Goal: Task Accomplishment & Management: Use online tool/utility

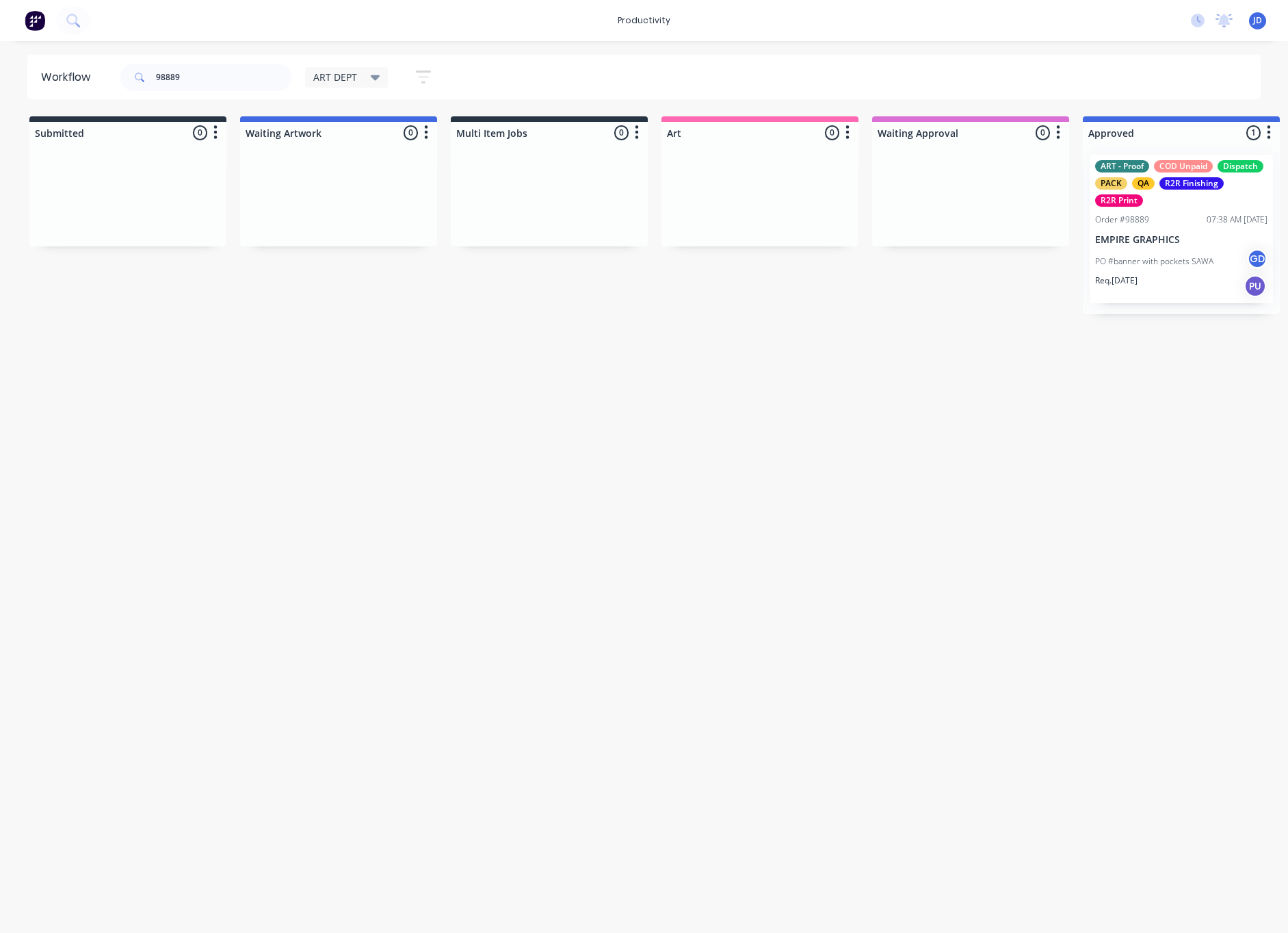
scroll to position [0, 298]
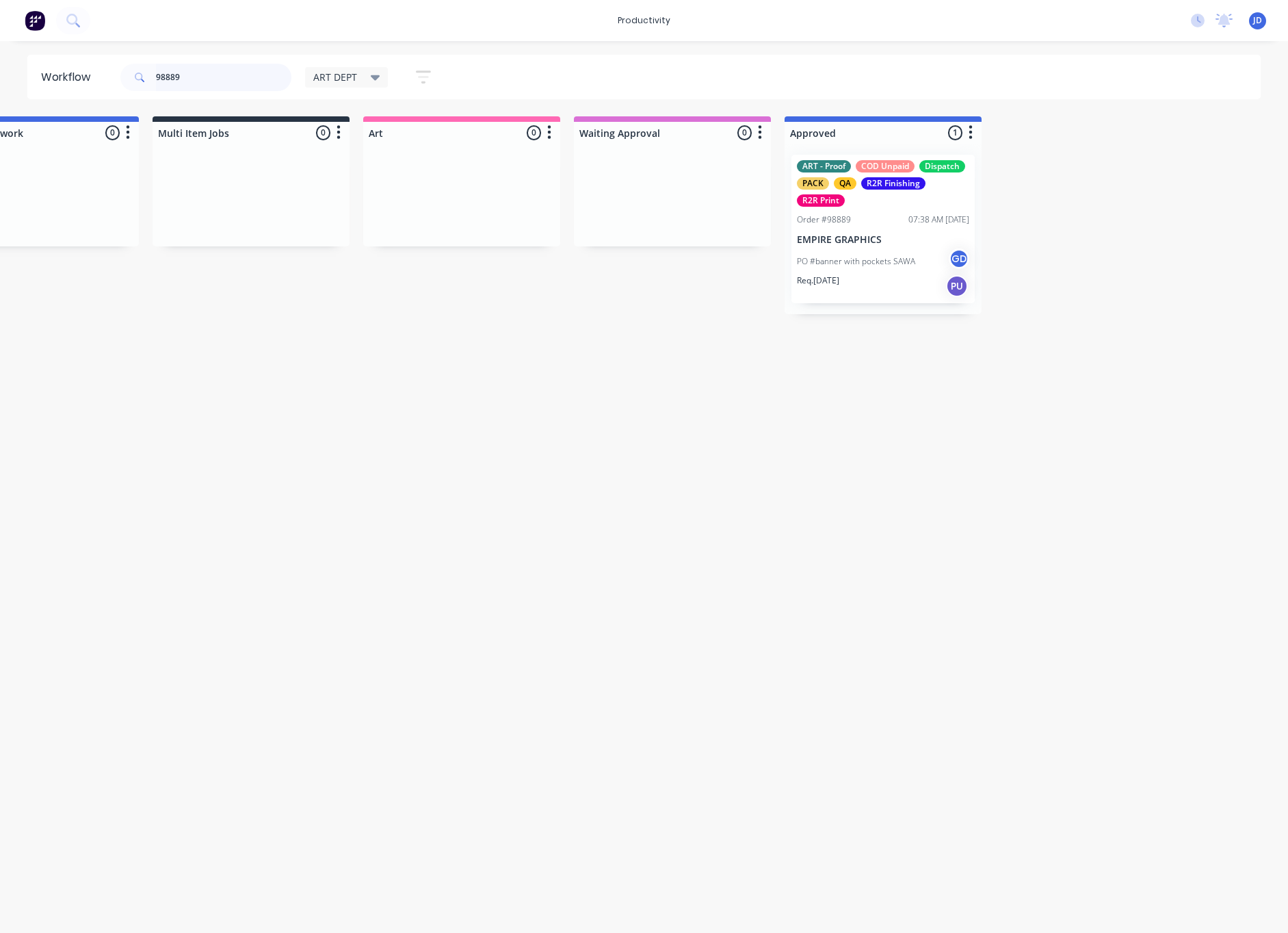
drag, startPoint x: 207, startPoint y: 71, endPoint x: 104, endPoint y: 69, distance: 103.0
click at [104, 69] on header "Workflow 98889 ART DEPT Save new view None edit ART DEPT (Default) edit Banner …" at bounding box center [644, 77] width 1234 height 45
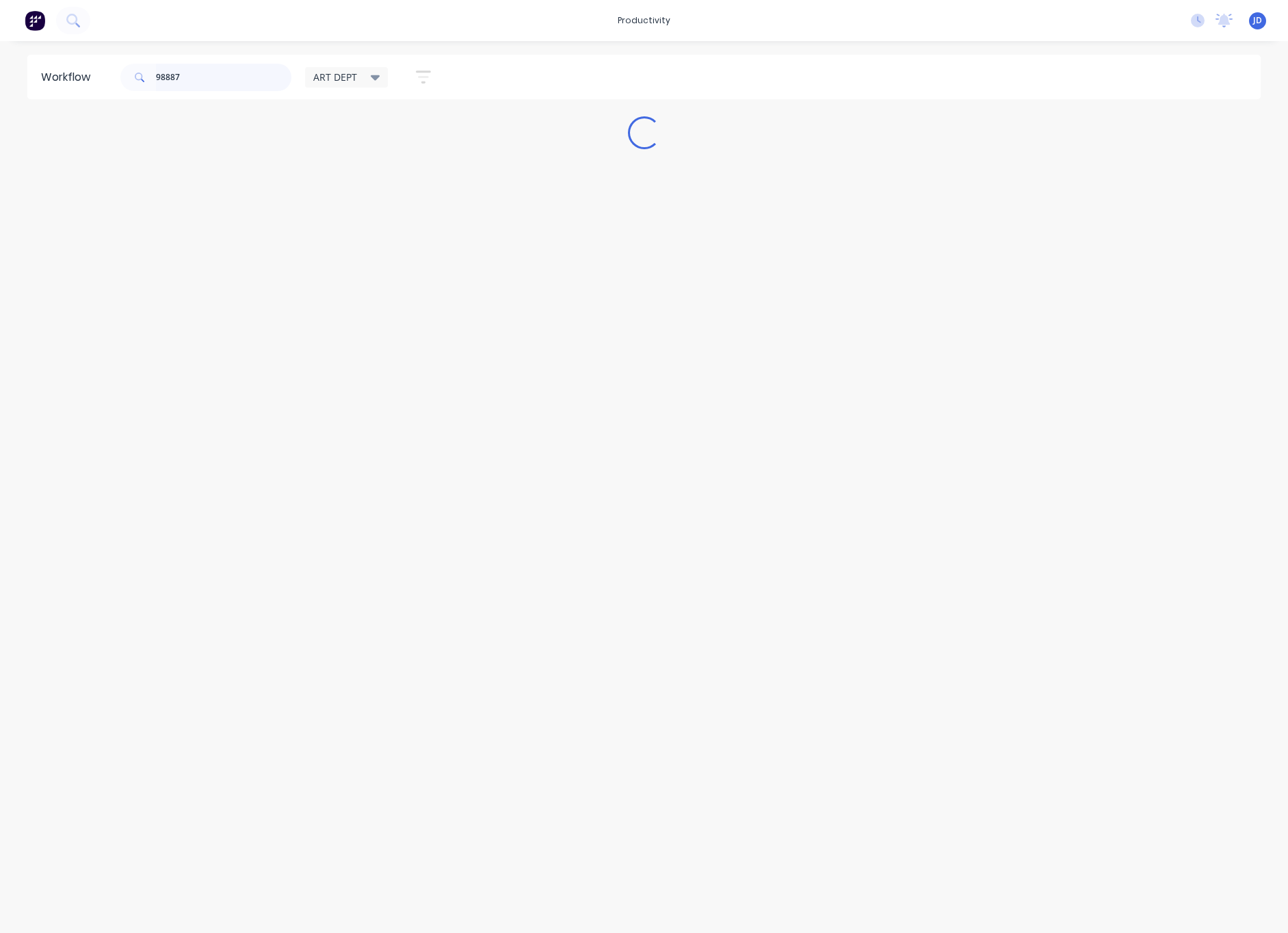
scroll to position [0, 0]
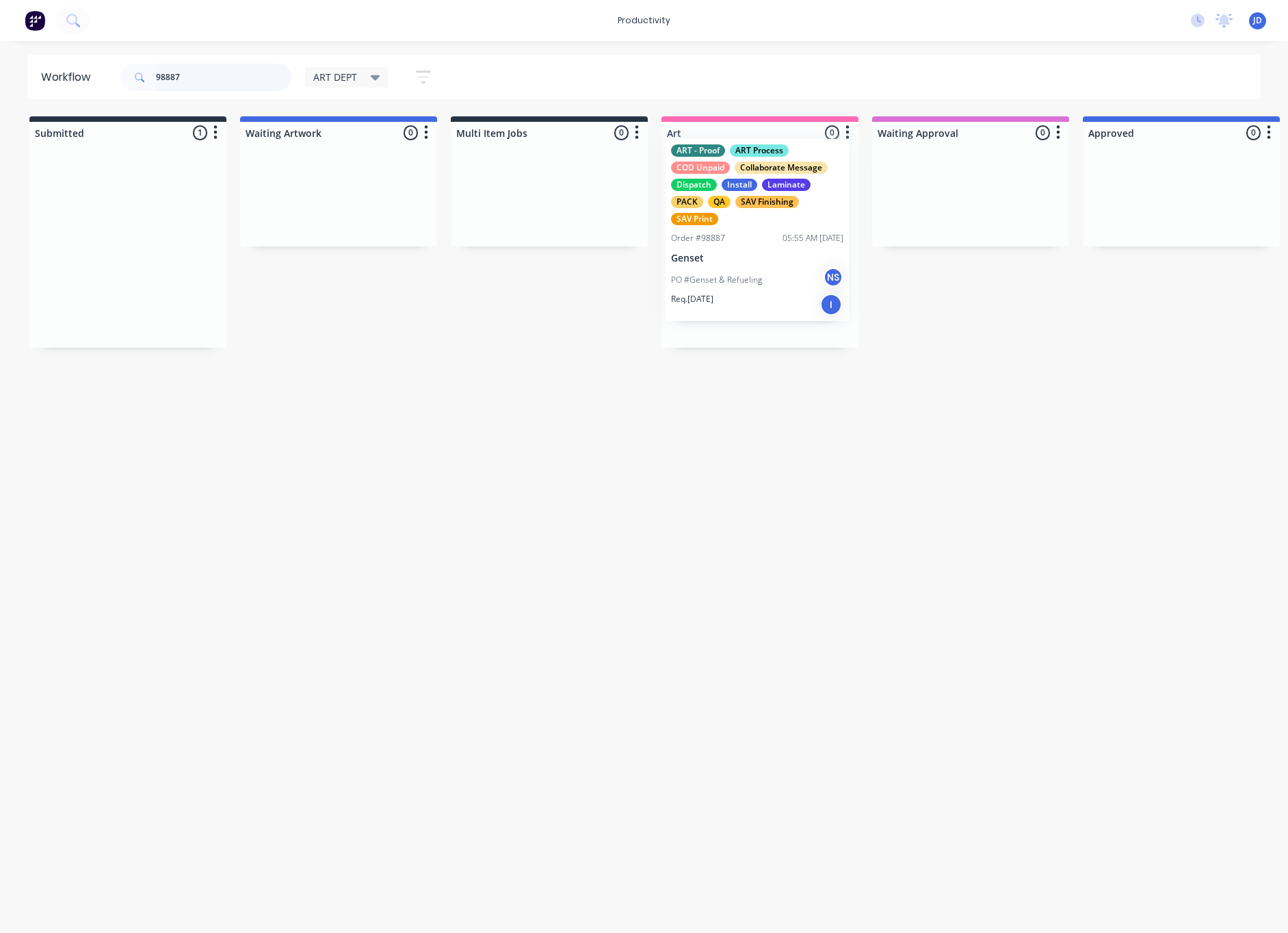
drag, startPoint x: 515, startPoint y: 219, endPoint x: 764, endPoint y: 226, distance: 249.1
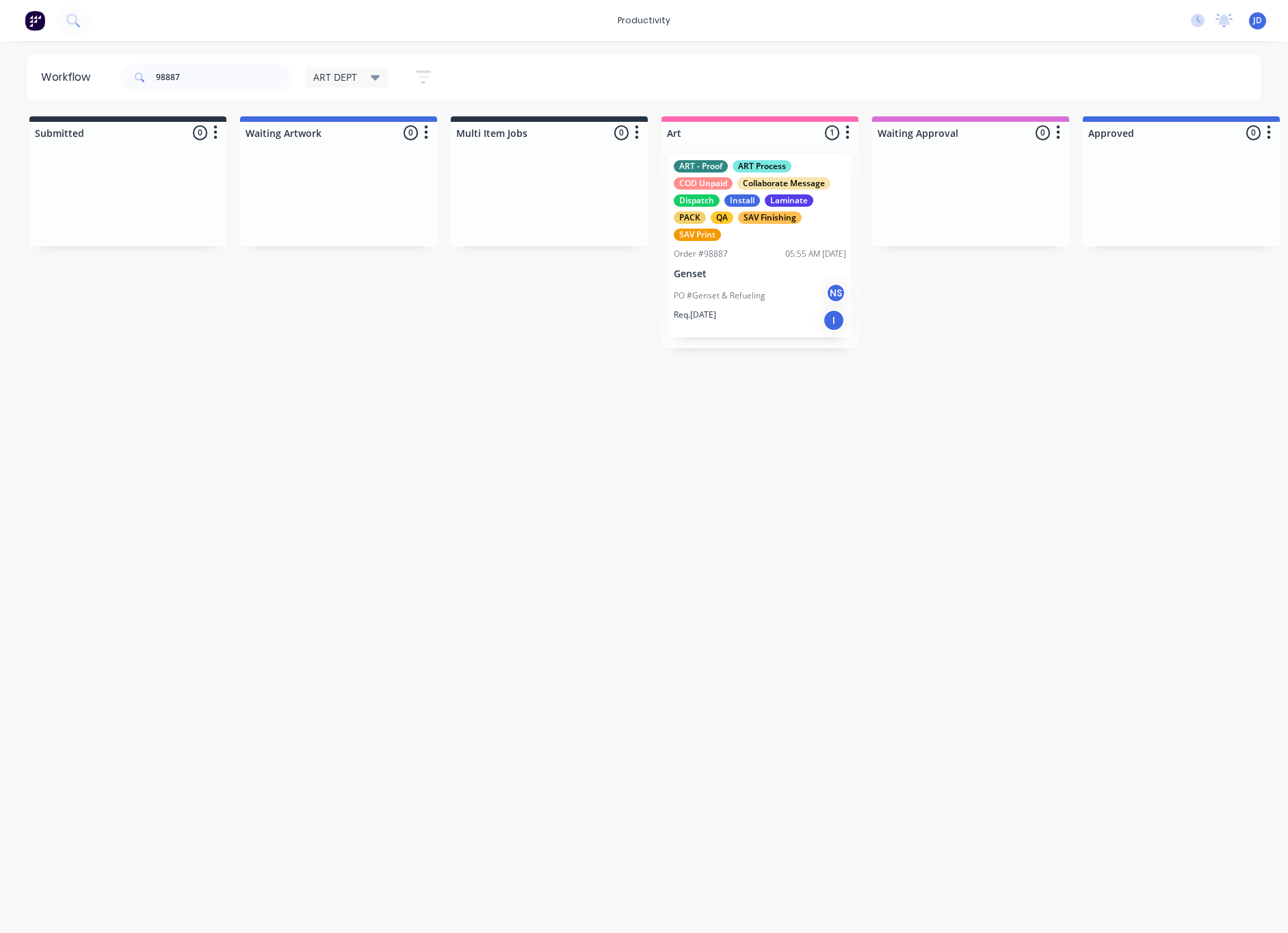
click at [734, 271] on p "Genset" at bounding box center [760, 275] width 173 height 12
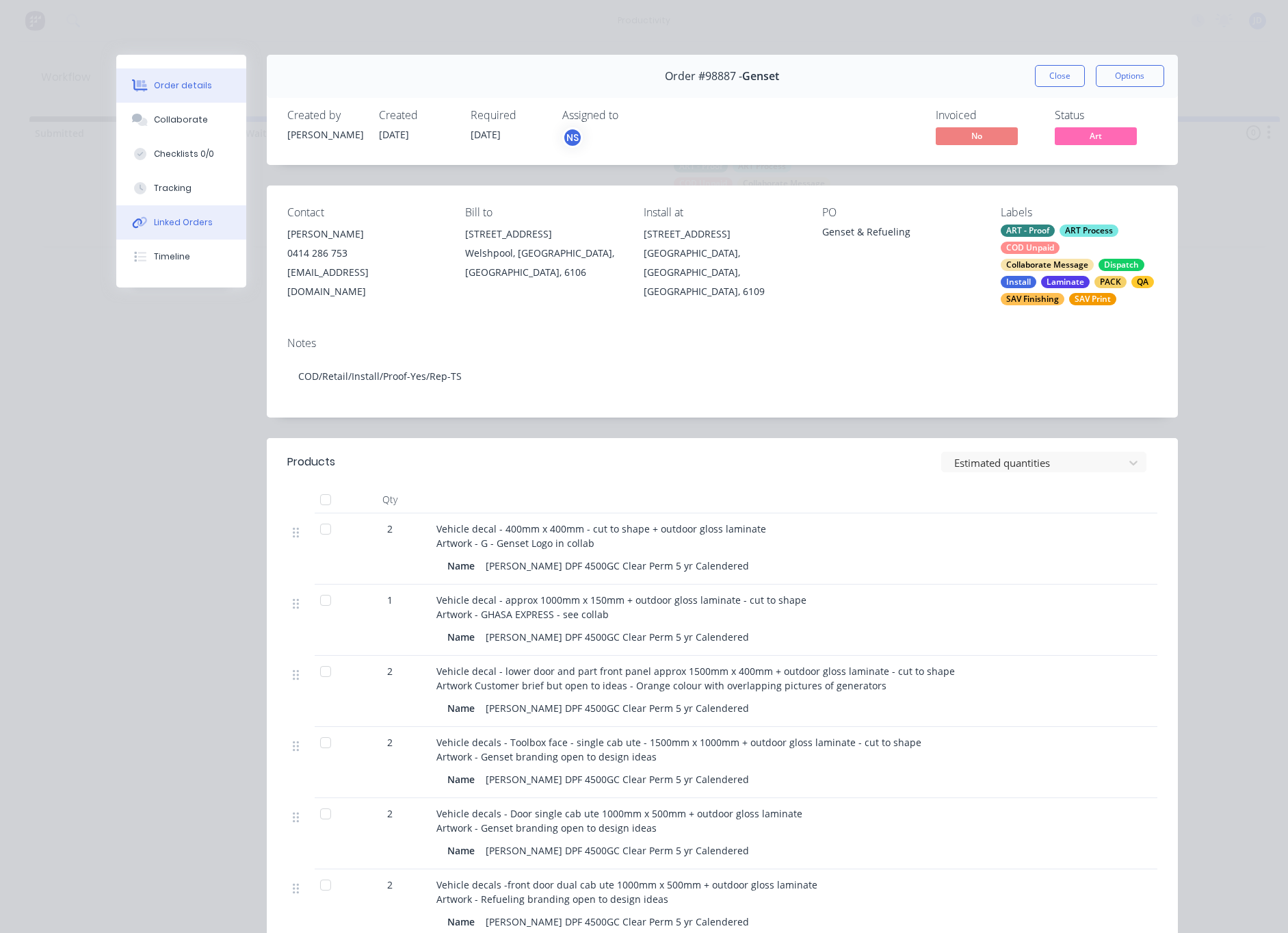
click at [163, 205] on button "Linked Orders" at bounding box center [181, 222] width 130 height 34
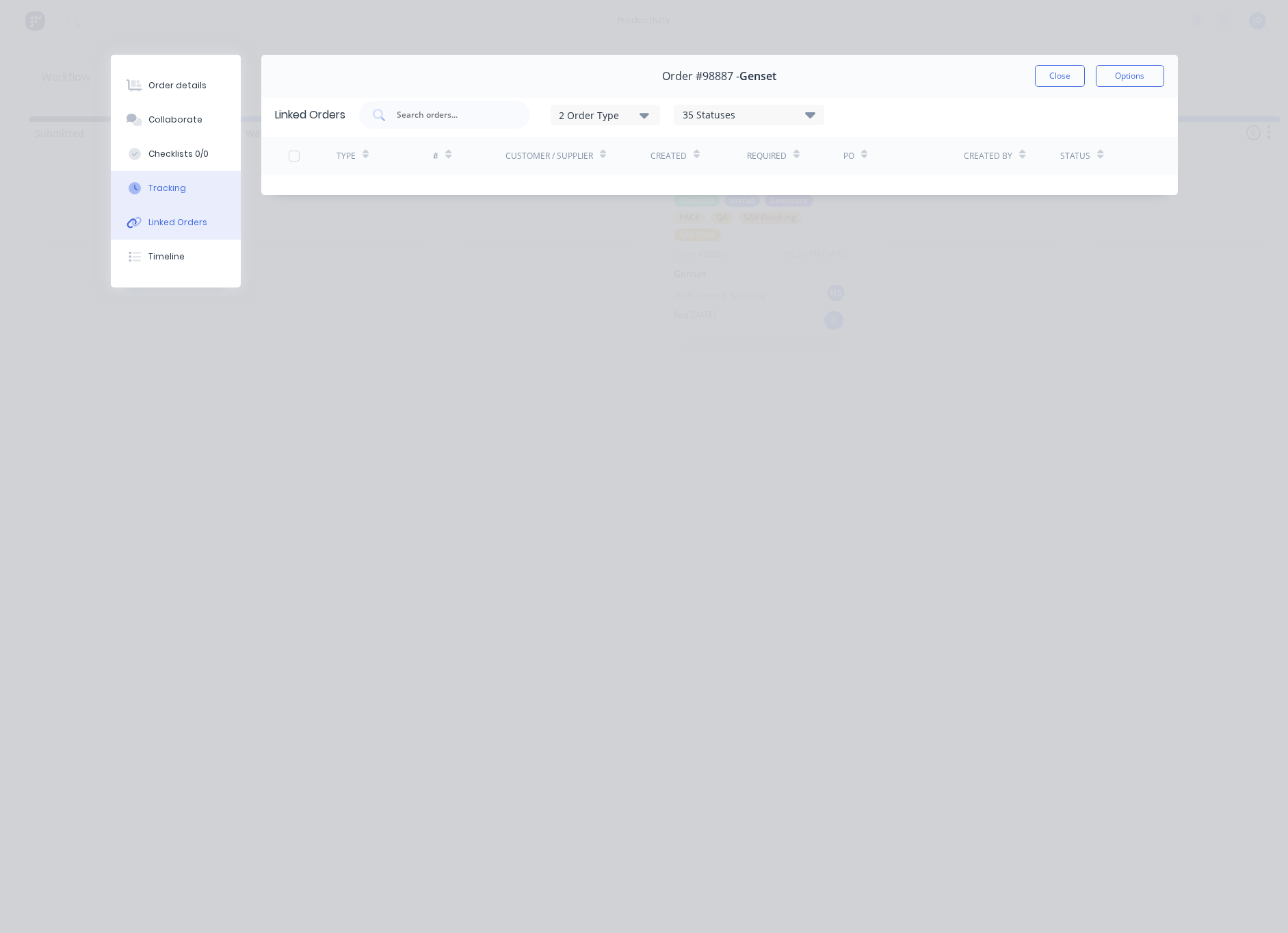
click at [163, 184] on div "Tracking" at bounding box center [167, 188] width 38 height 13
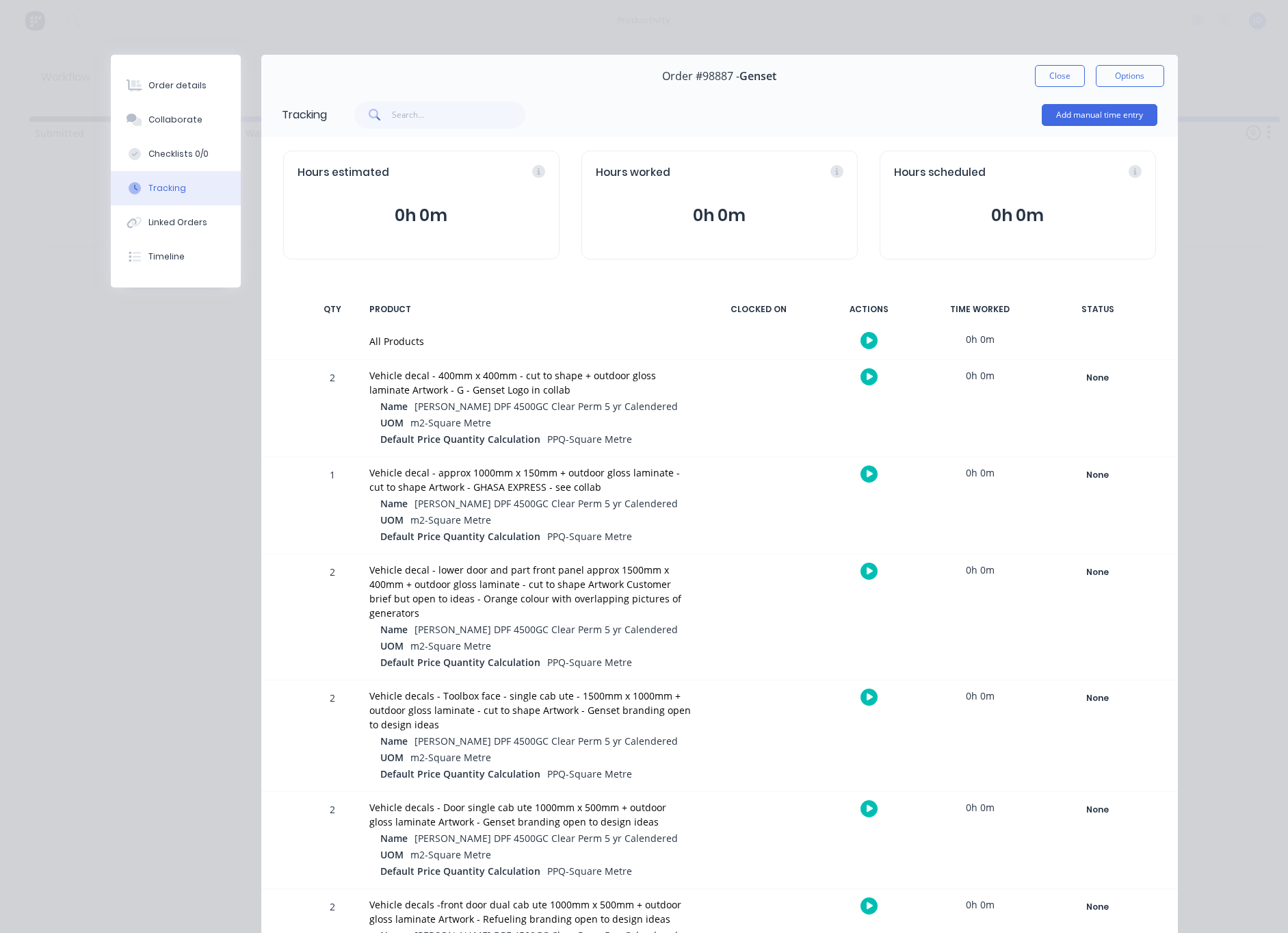
click at [869, 381] on icon "button" at bounding box center [870, 376] width 7 height 9
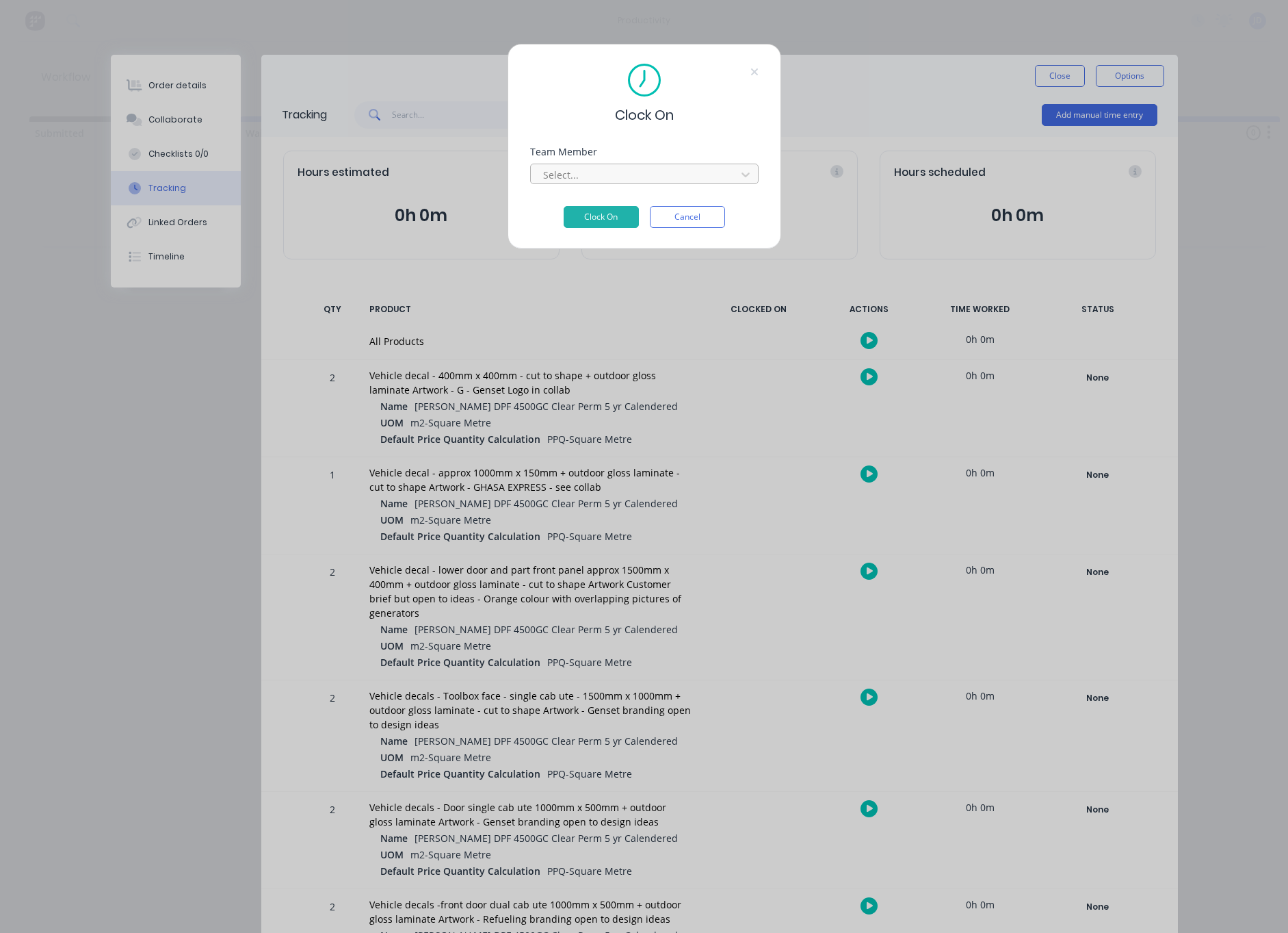
drag, startPoint x: 648, startPoint y: 160, endPoint x: 647, endPoint y: 173, distance: 13.0
click at [647, 160] on div "Select..." at bounding box center [644, 172] width 229 height 24
click at [647, 173] on div at bounding box center [636, 175] width 187 height 18
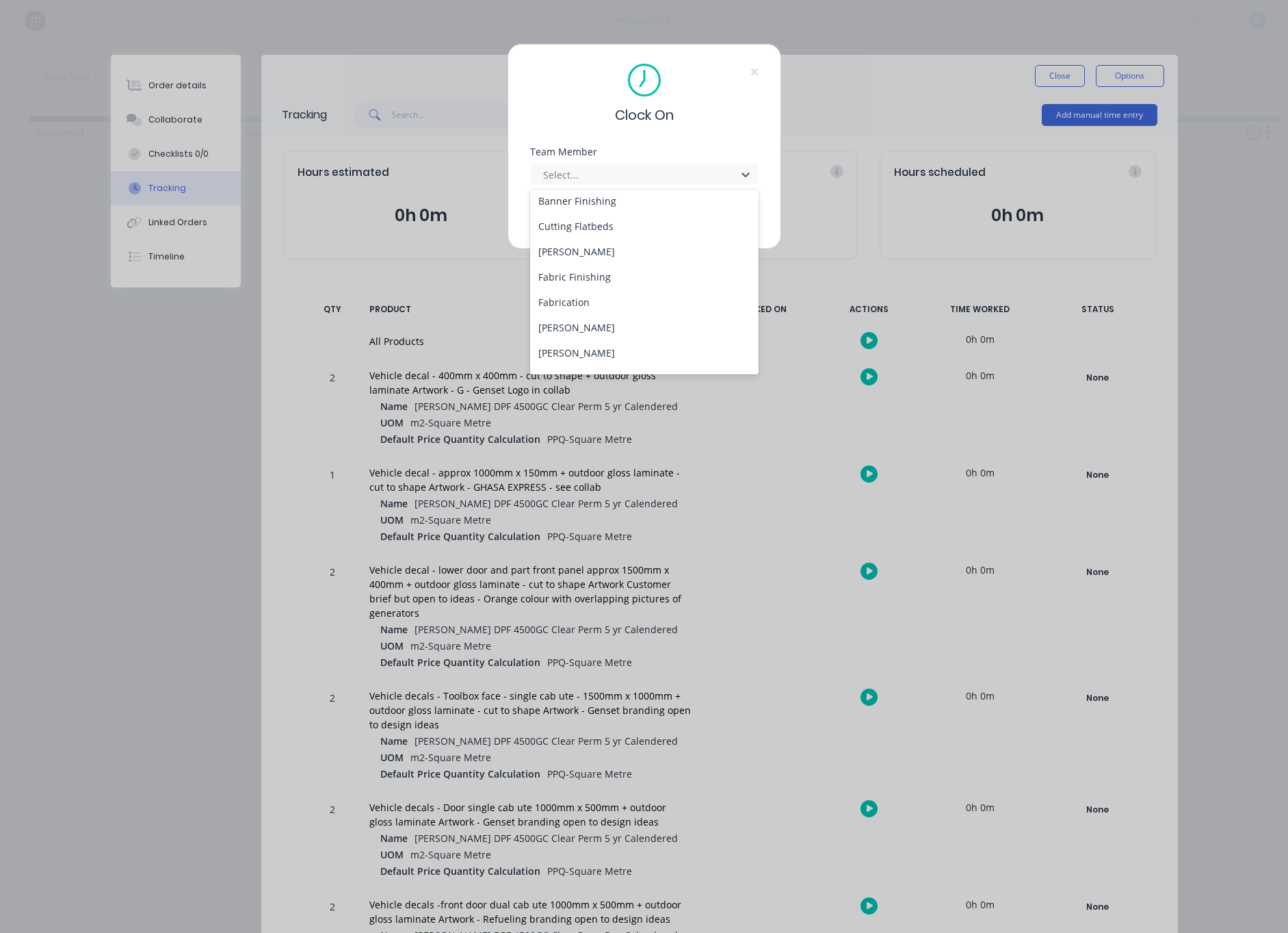
scroll to position [82, 0]
click at [577, 344] on div "[PERSON_NAME]" at bounding box center [644, 351] width 229 height 25
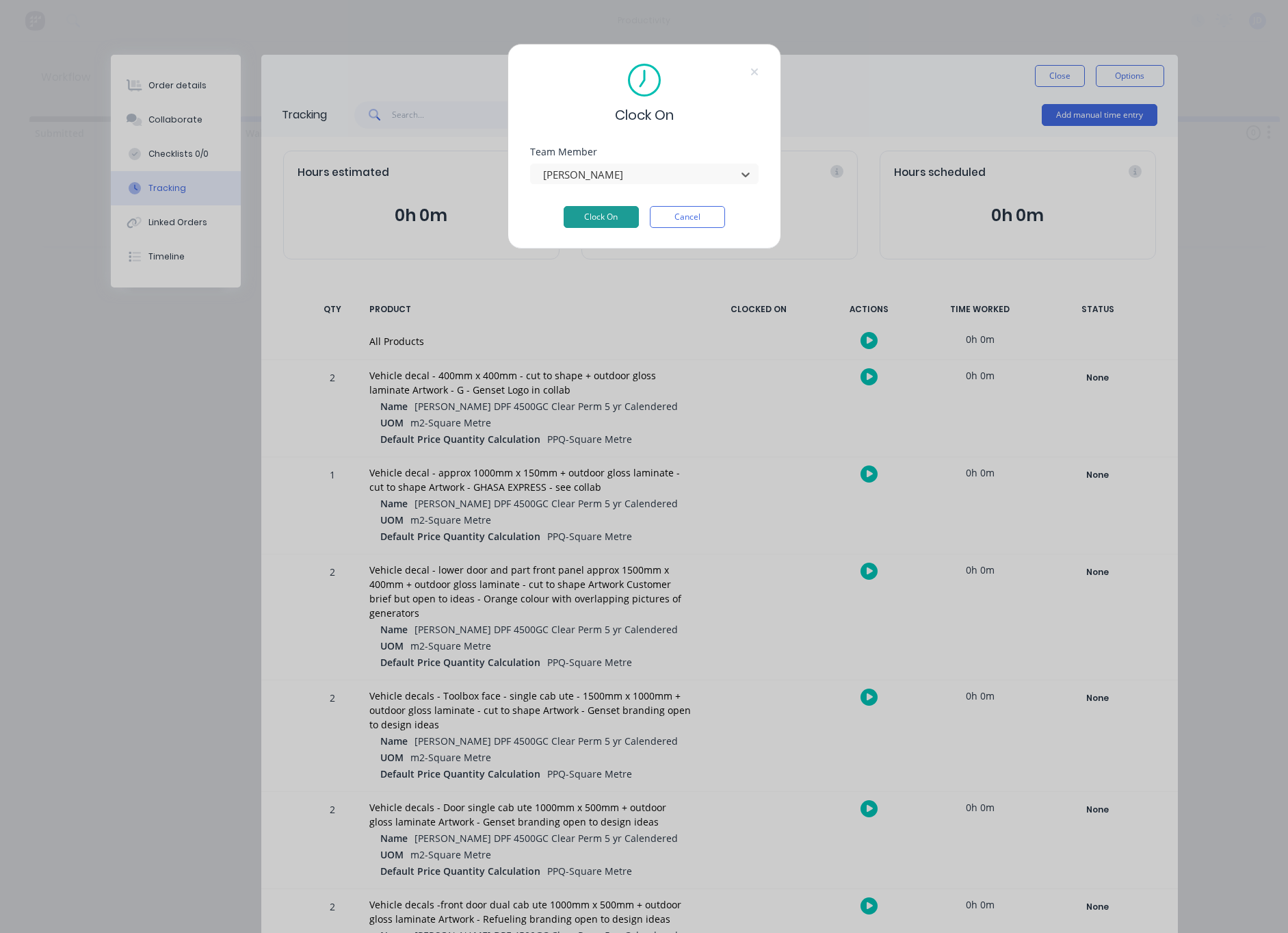
click at [586, 213] on button "Clock On" at bounding box center [601, 217] width 75 height 21
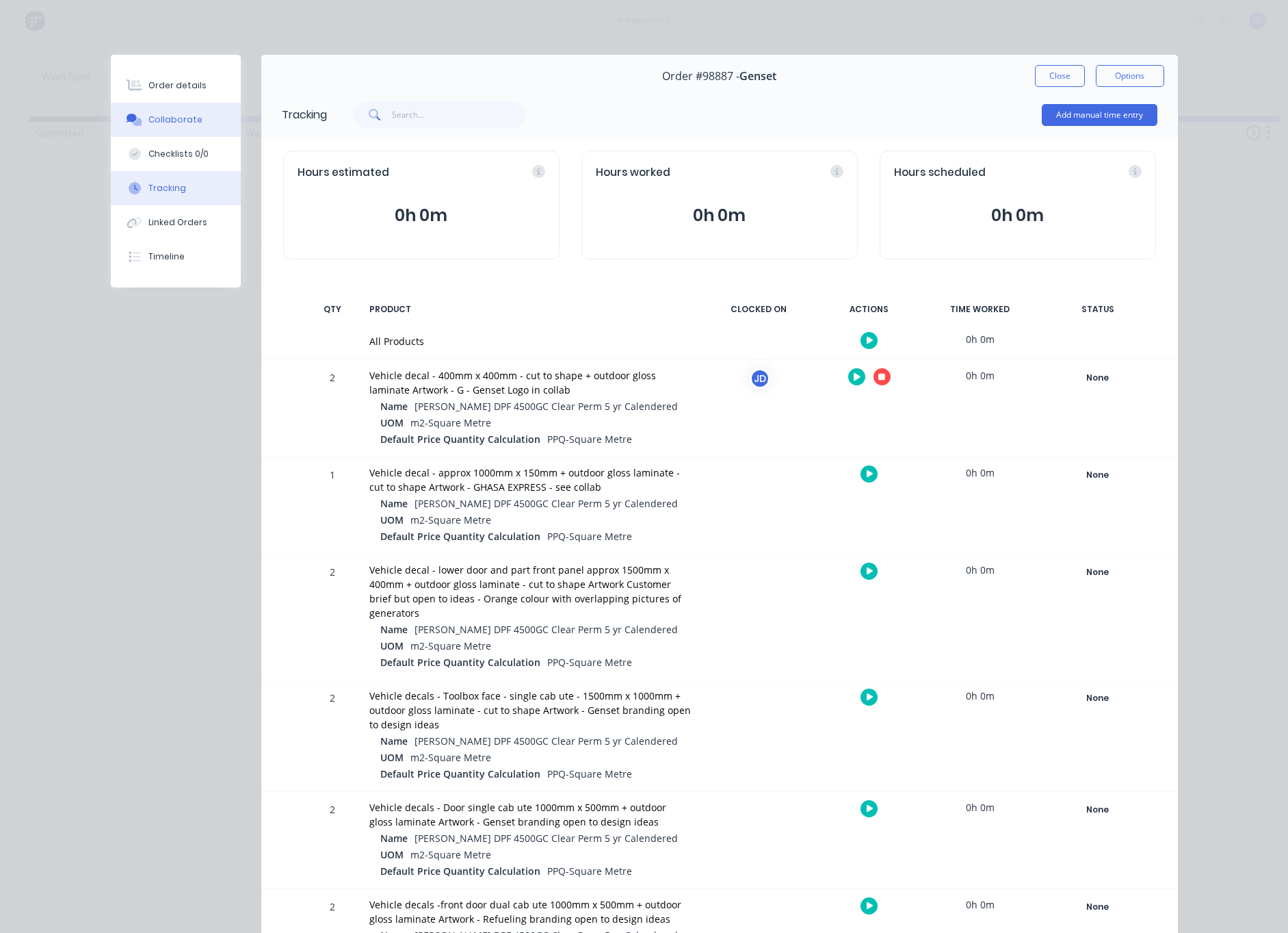
click at [187, 129] on button "Collaborate" at bounding box center [175, 119] width 130 height 34
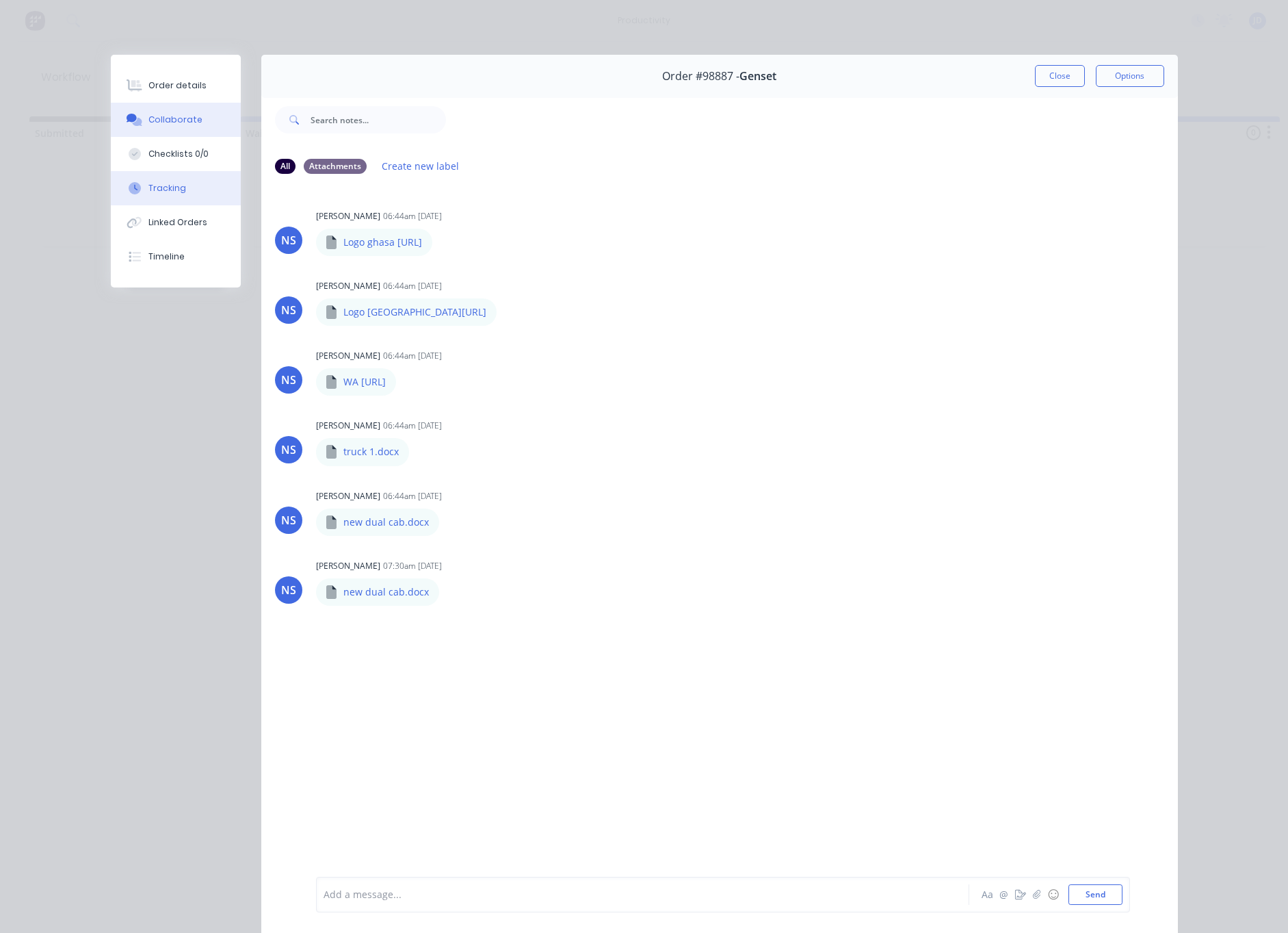
click at [192, 185] on button "Tracking" at bounding box center [175, 188] width 130 height 34
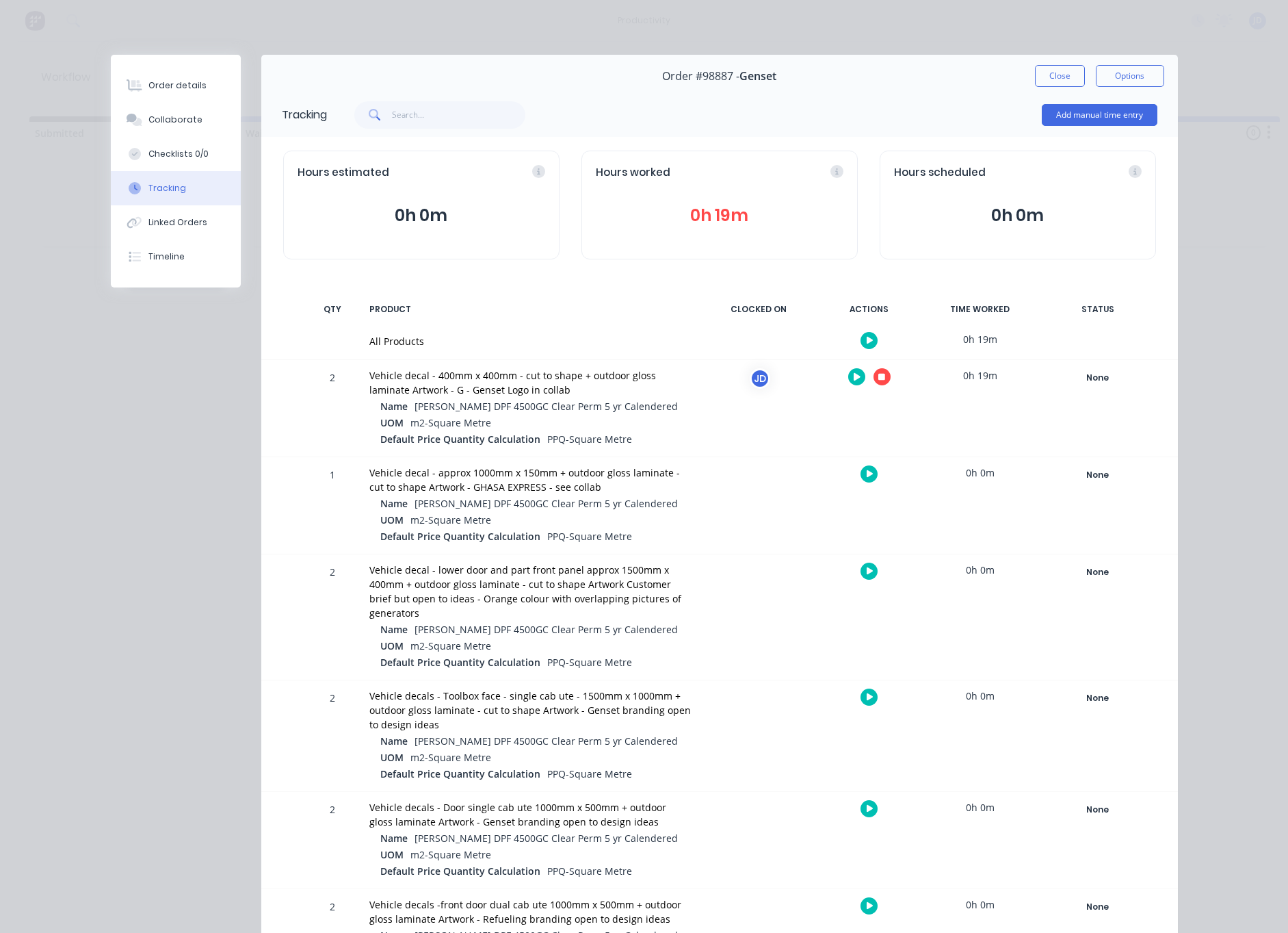
click at [880, 380] on icon "button" at bounding box center [881, 376] width 7 height 7
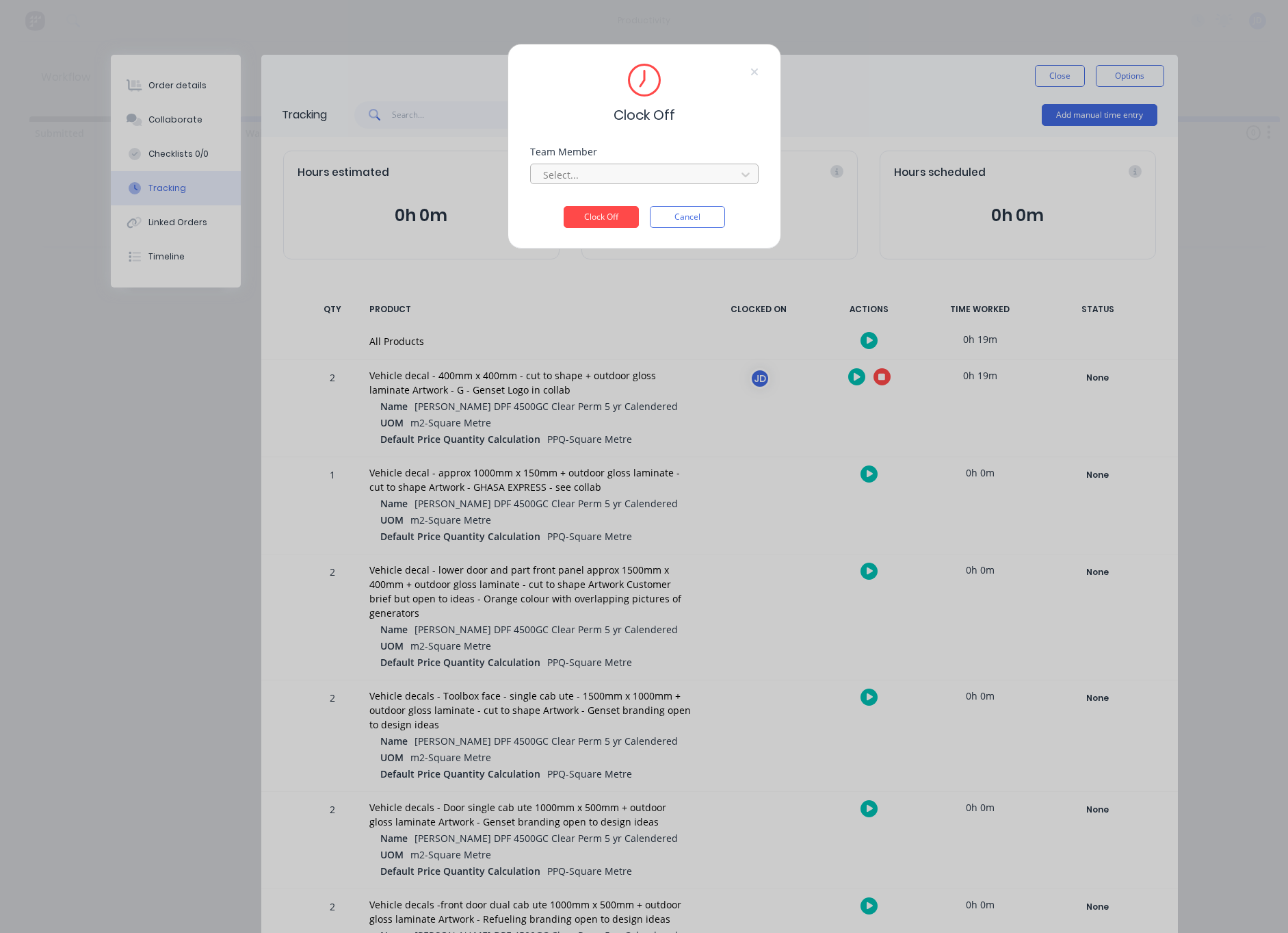
click at [643, 182] on div at bounding box center [636, 175] width 187 height 18
click at [579, 202] on div "[PERSON_NAME]" at bounding box center [644, 205] width 229 height 25
click at [589, 224] on button "Clock Off" at bounding box center [601, 217] width 75 height 21
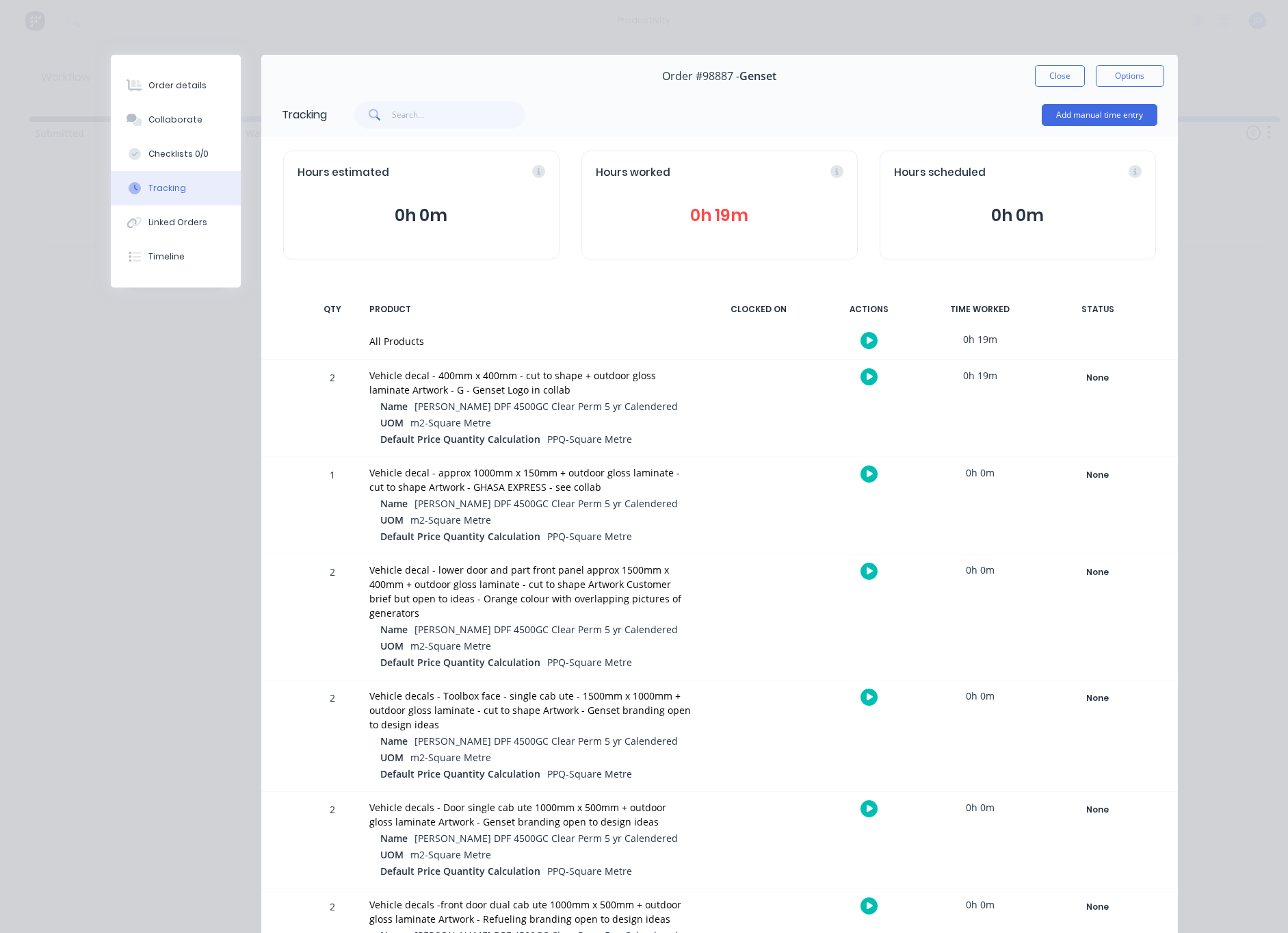
scroll to position [0, 0]
drag, startPoint x: 1060, startPoint y: 75, endPoint x: 907, endPoint y: 152, distance: 171.3
click at [1060, 75] on button "Close" at bounding box center [1059, 76] width 50 height 21
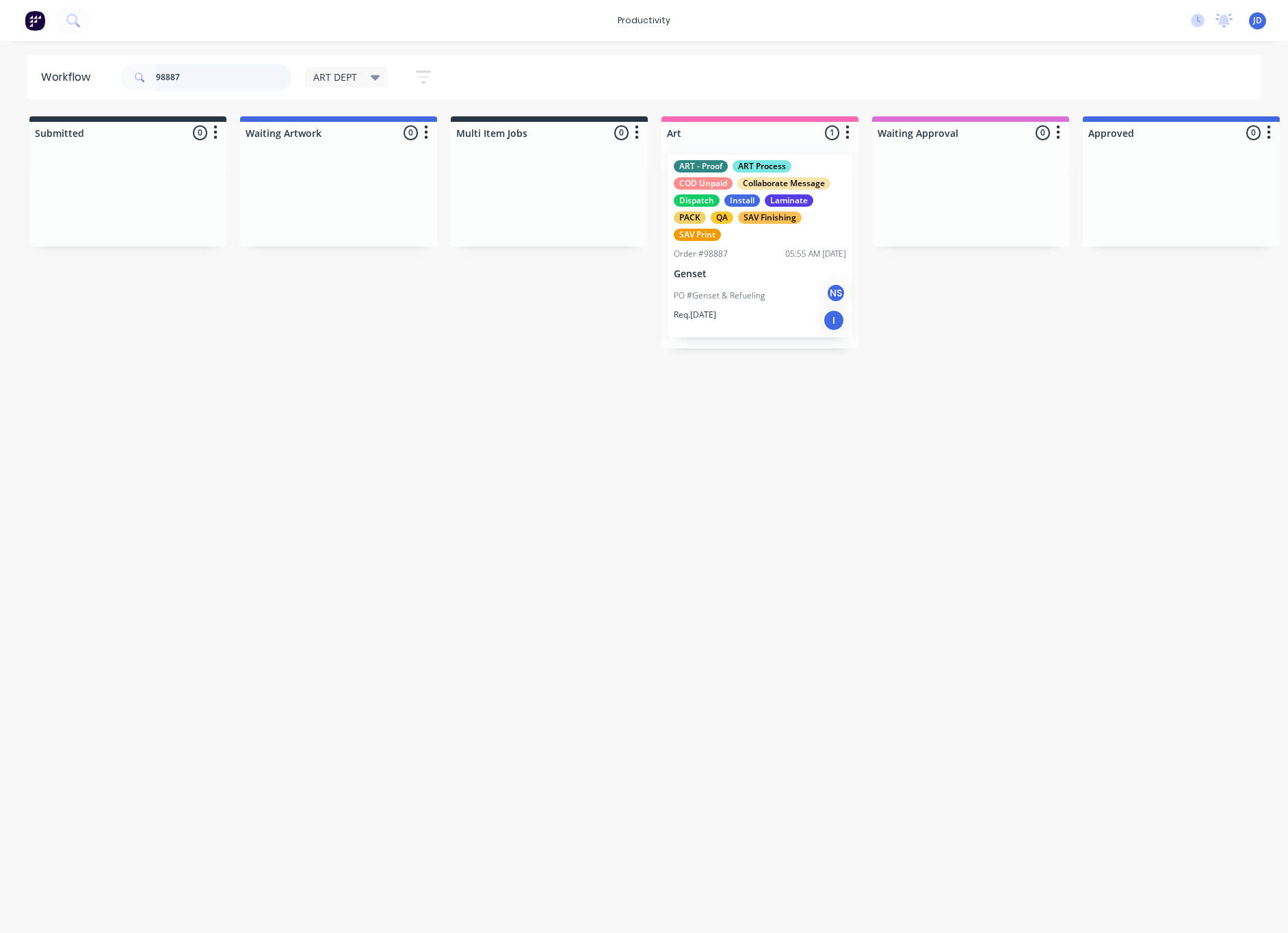
drag, startPoint x: 188, startPoint y: 80, endPoint x: 145, endPoint y: 76, distance: 43.2
click at [145, 76] on div "98887" at bounding box center [205, 77] width 171 height 27
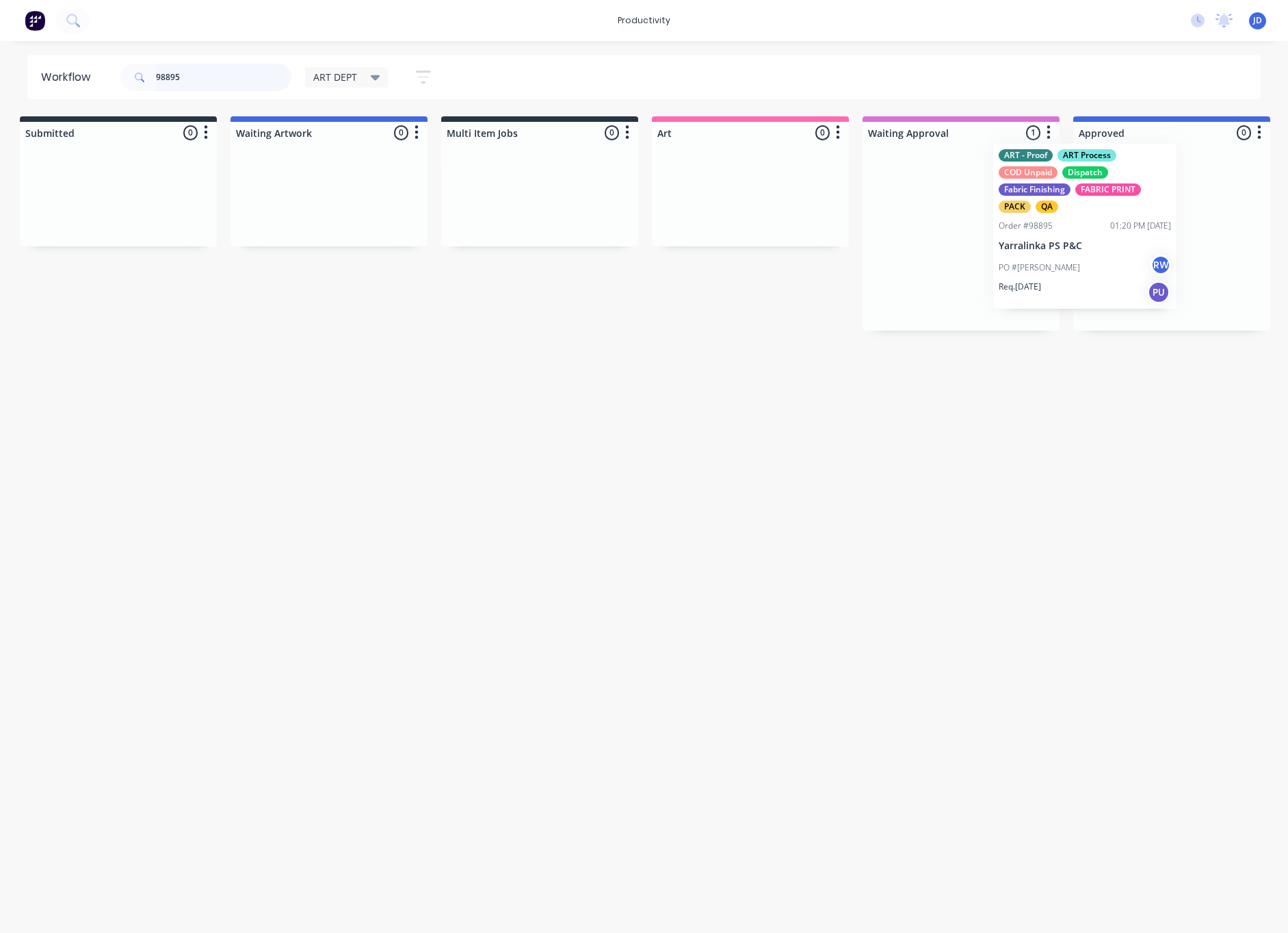
drag, startPoint x: 1059, startPoint y: 235, endPoint x: 1131, endPoint y: 229, distance: 72.2
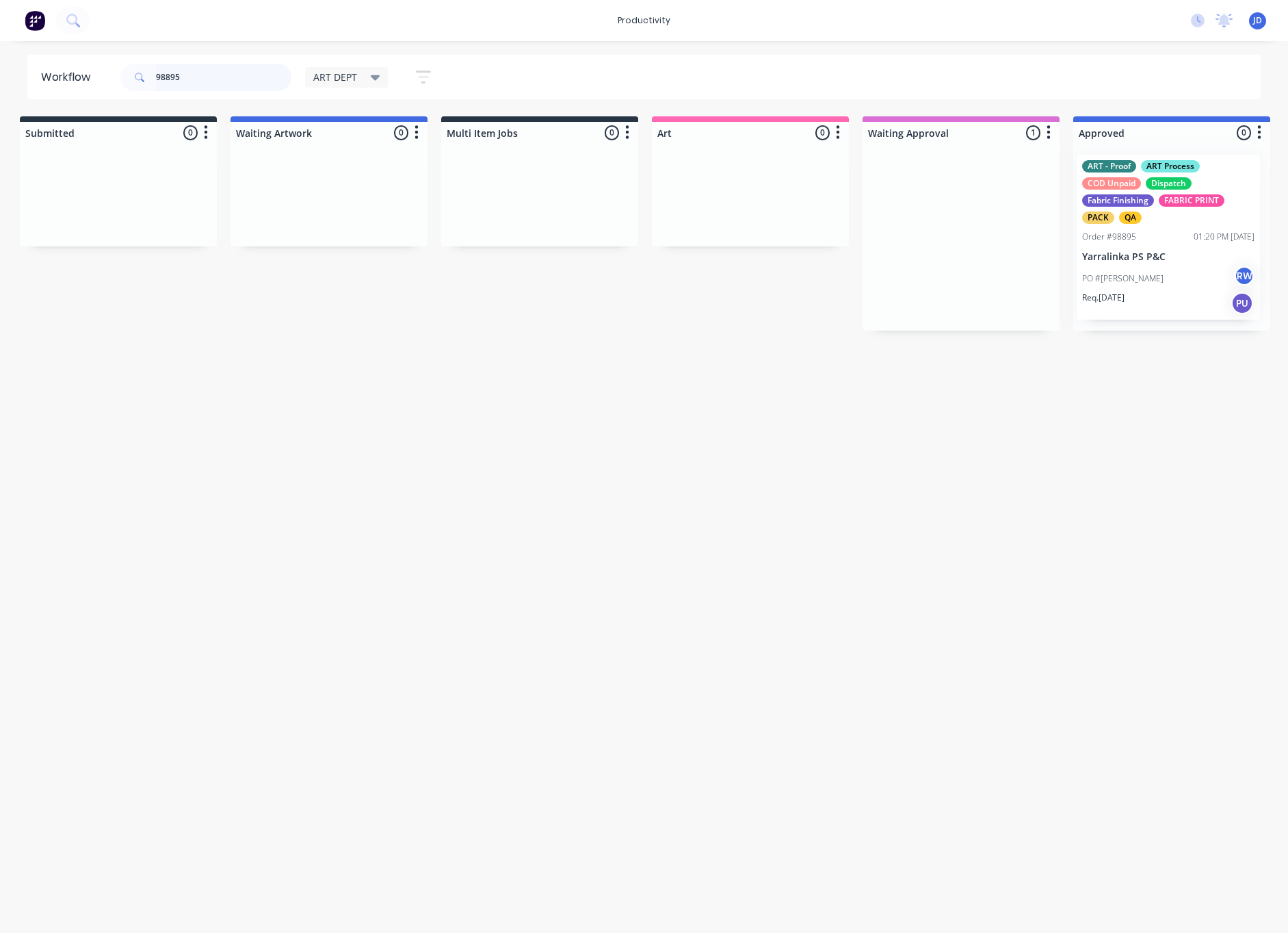
scroll to position [0, 13]
click at [1112, 252] on div at bounding box center [1169, 236] width 197 height 187
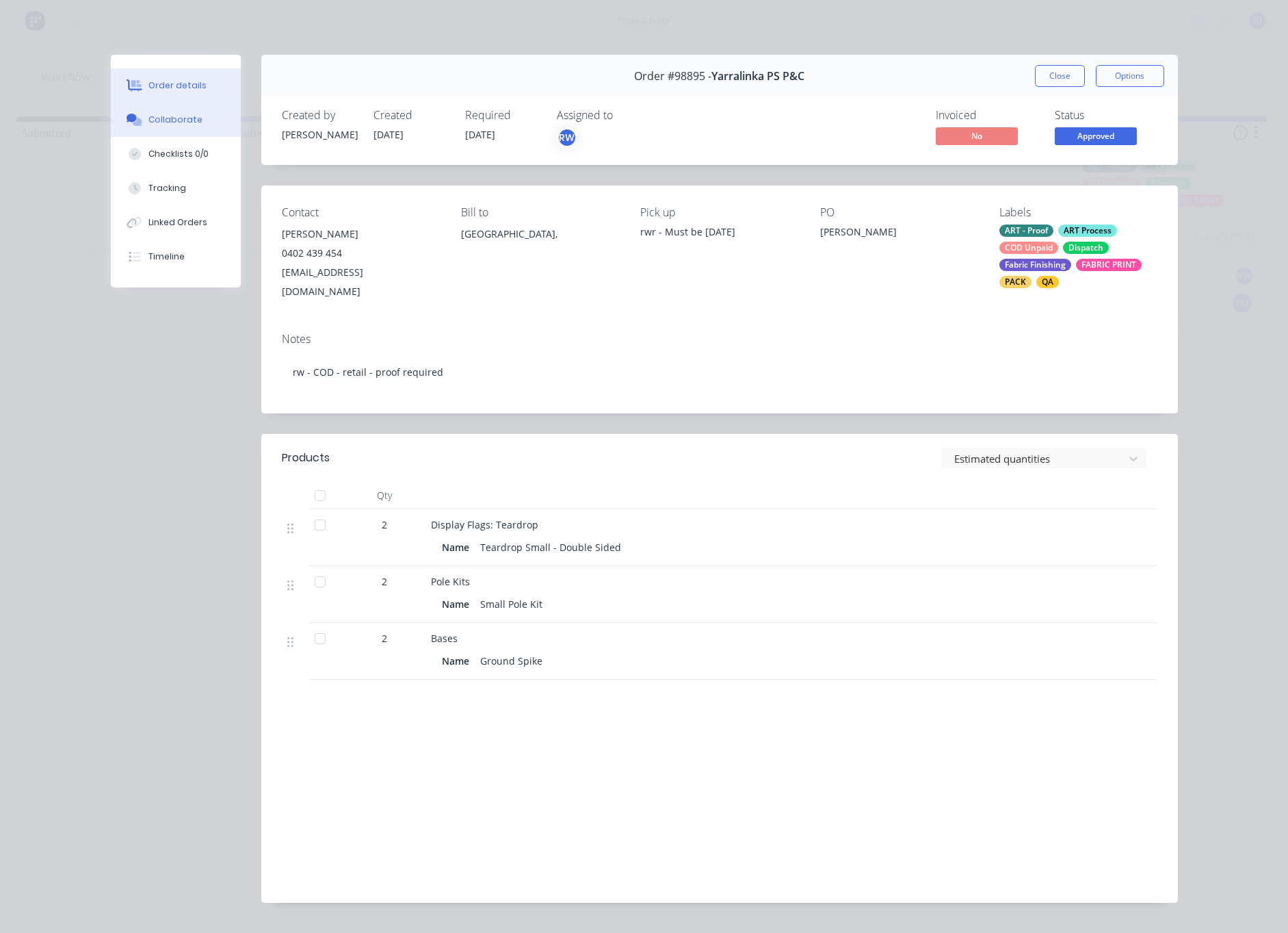
click at [176, 127] on button "Collaborate" at bounding box center [175, 119] width 130 height 34
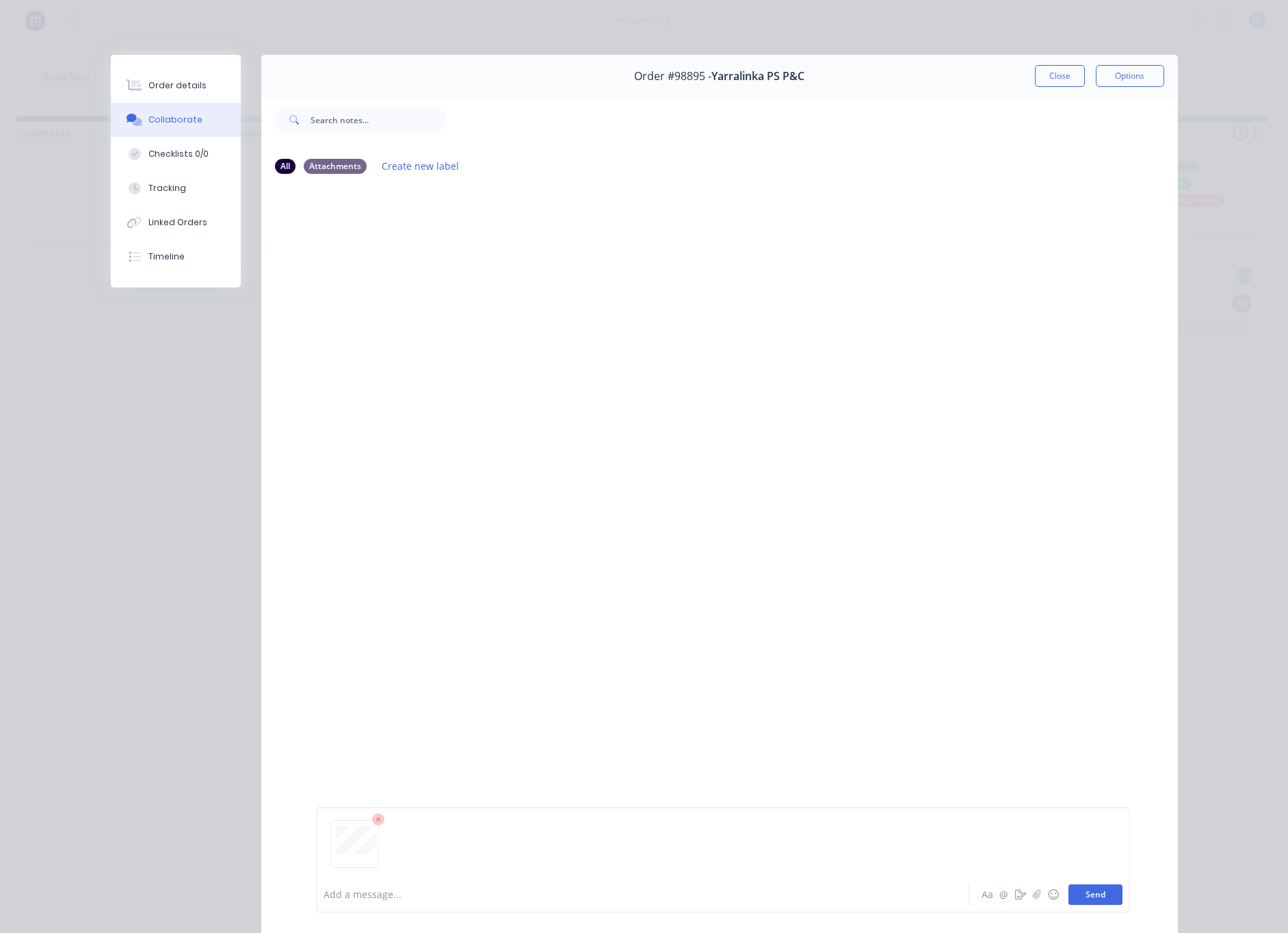
click at [1091, 890] on button "Send" at bounding box center [1095, 894] width 54 height 21
click at [1066, 85] on button "Close" at bounding box center [1059, 76] width 50 height 21
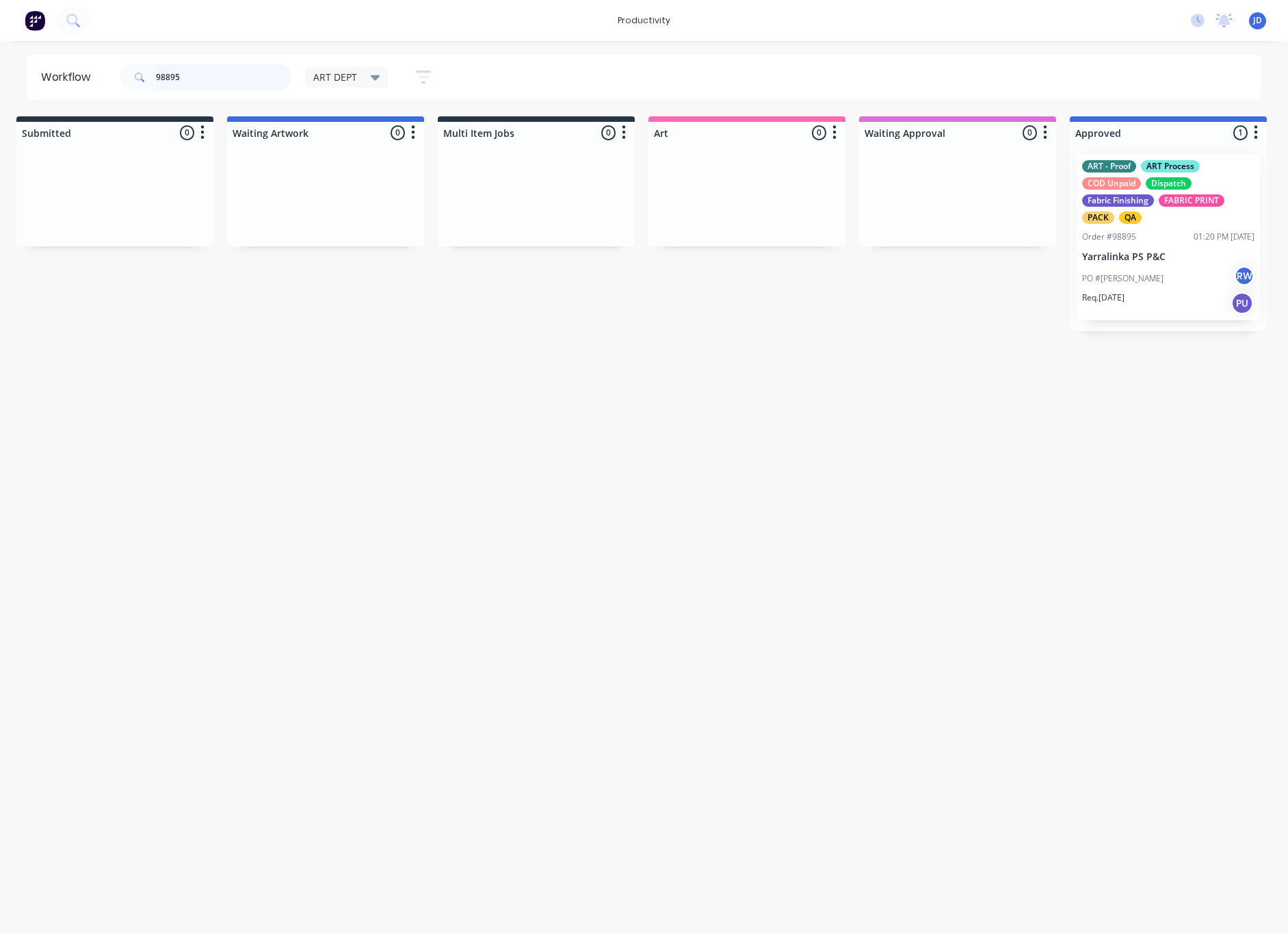
drag, startPoint x: 208, startPoint y: 78, endPoint x: 72, endPoint y: 63, distance: 136.8
click at [72, 63] on header "Workflow 98895 ART DEPT Save new view None edit ART DEPT (Default) edit Banner …" at bounding box center [644, 77] width 1234 height 45
type input "98906"
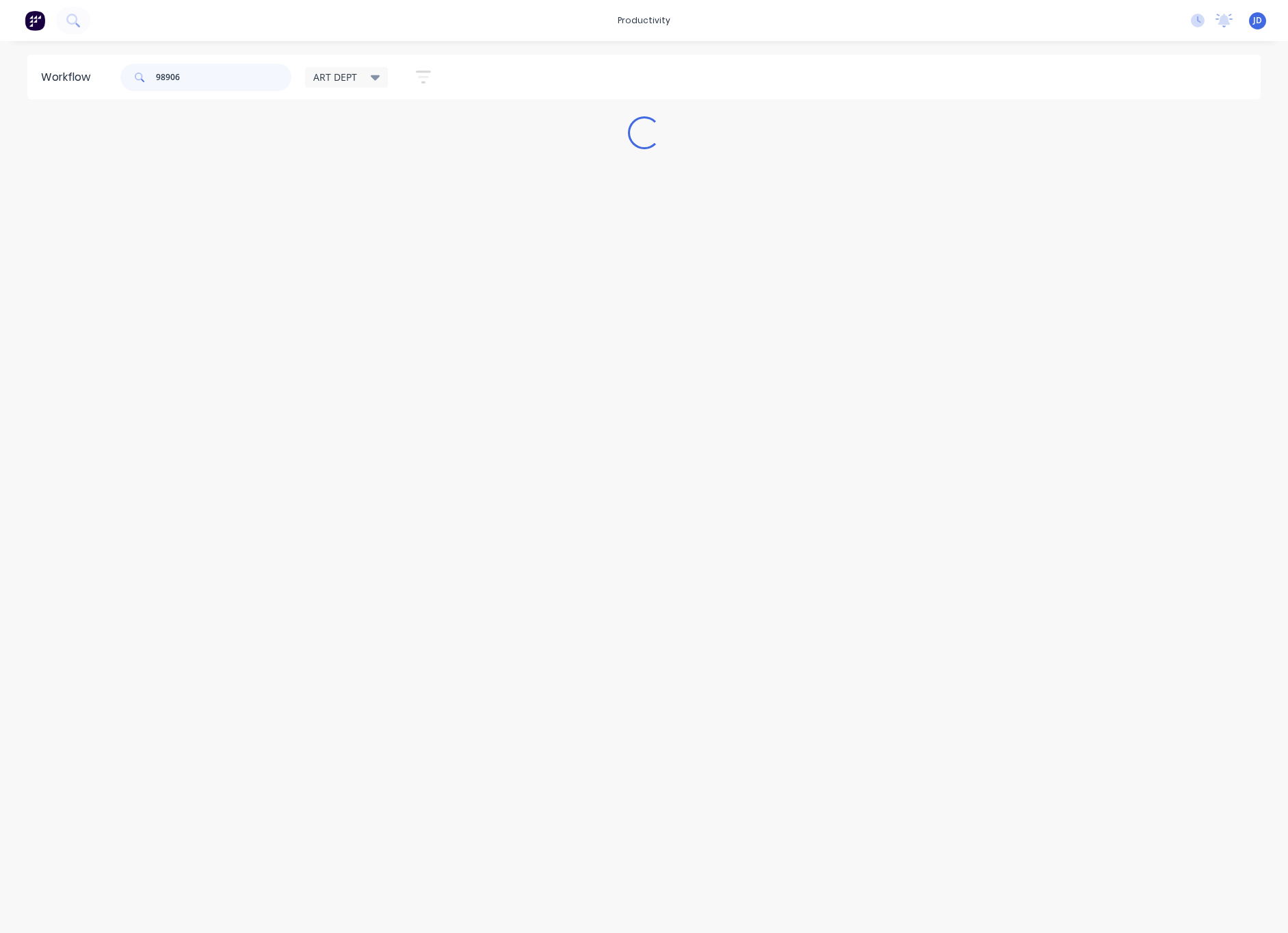
scroll to position [0, 0]
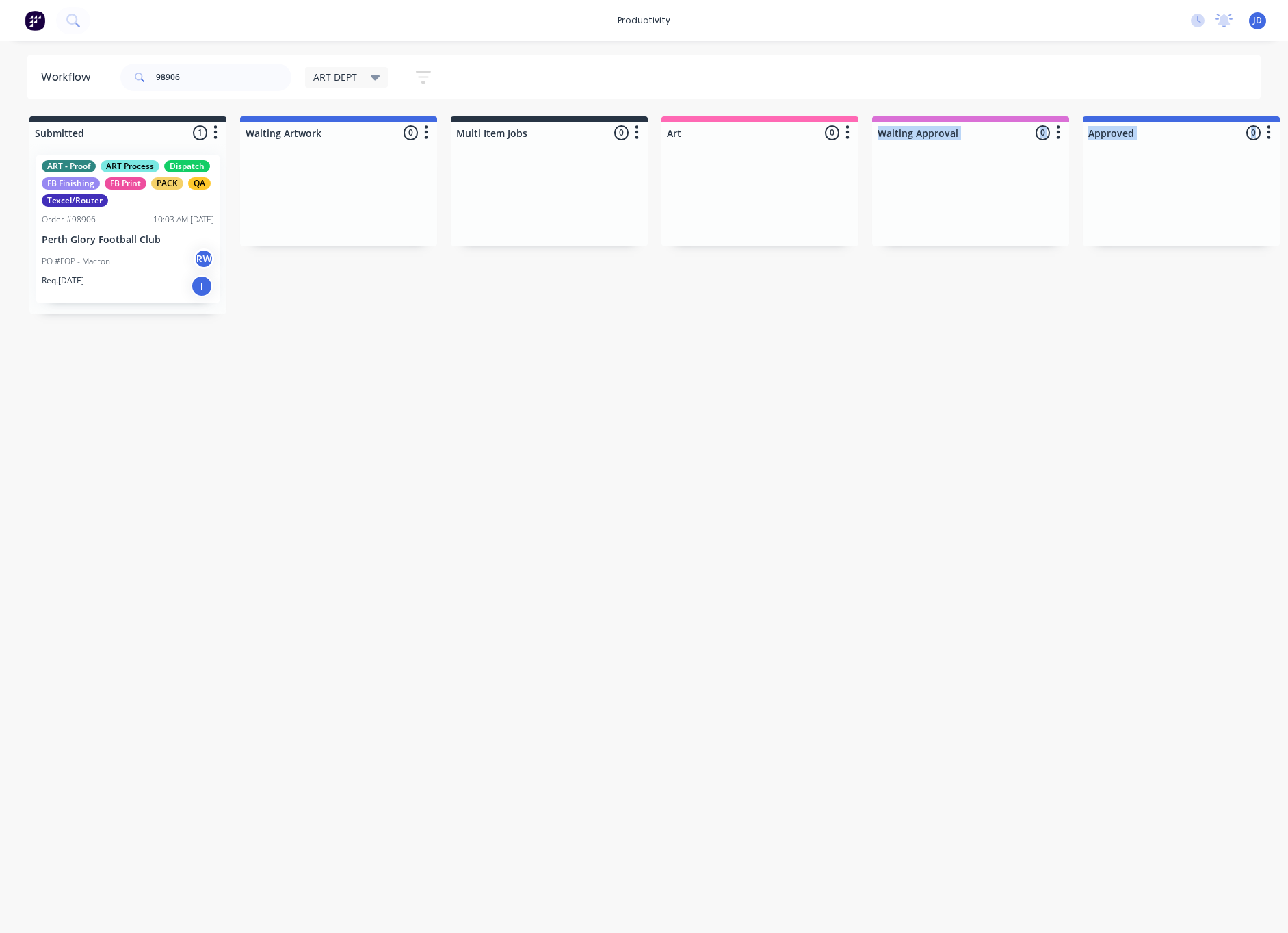
drag, startPoint x: 350, startPoint y: 236, endPoint x: 465, endPoint y: 287, distance: 125.8
drag, startPoint x: 401, startPoint y: 313, endPoint x: 330, endPoint y: 288, distance: 75.3
drag, startPoint x: 180, startPoint y: 240, endPoint x: 239, endPoint y: 262, distance: 63.0
click at [240, 263] on body "productivity productivity Workflow Planner Delivery Scheduling Timesheets No ne…" at bounding box center [644, 425] width 1288 height 851
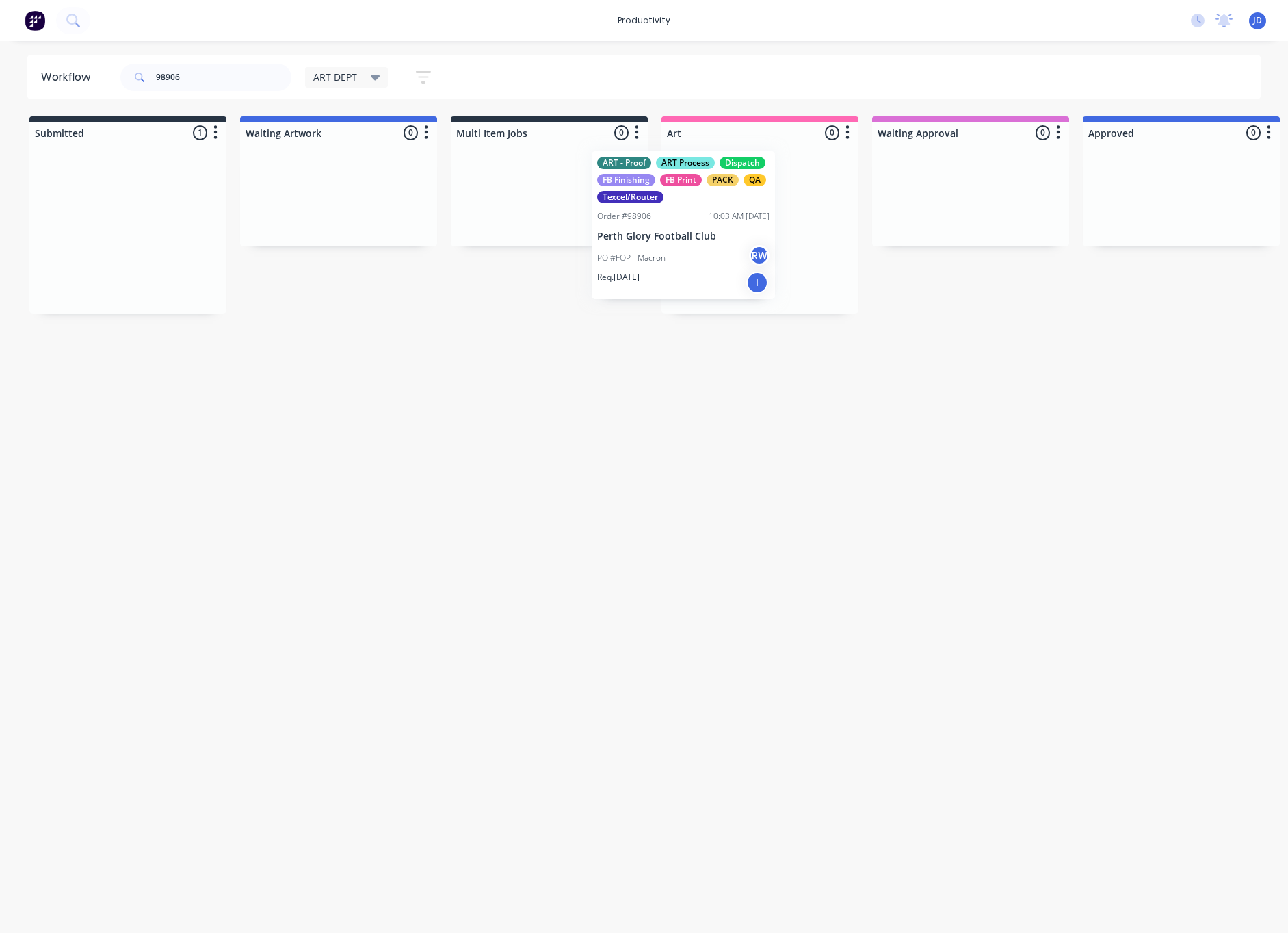
drag, startPoint x: 182, startPoint y: 206, endPoint x: 748, endPoint y: 202, distance: 566.0
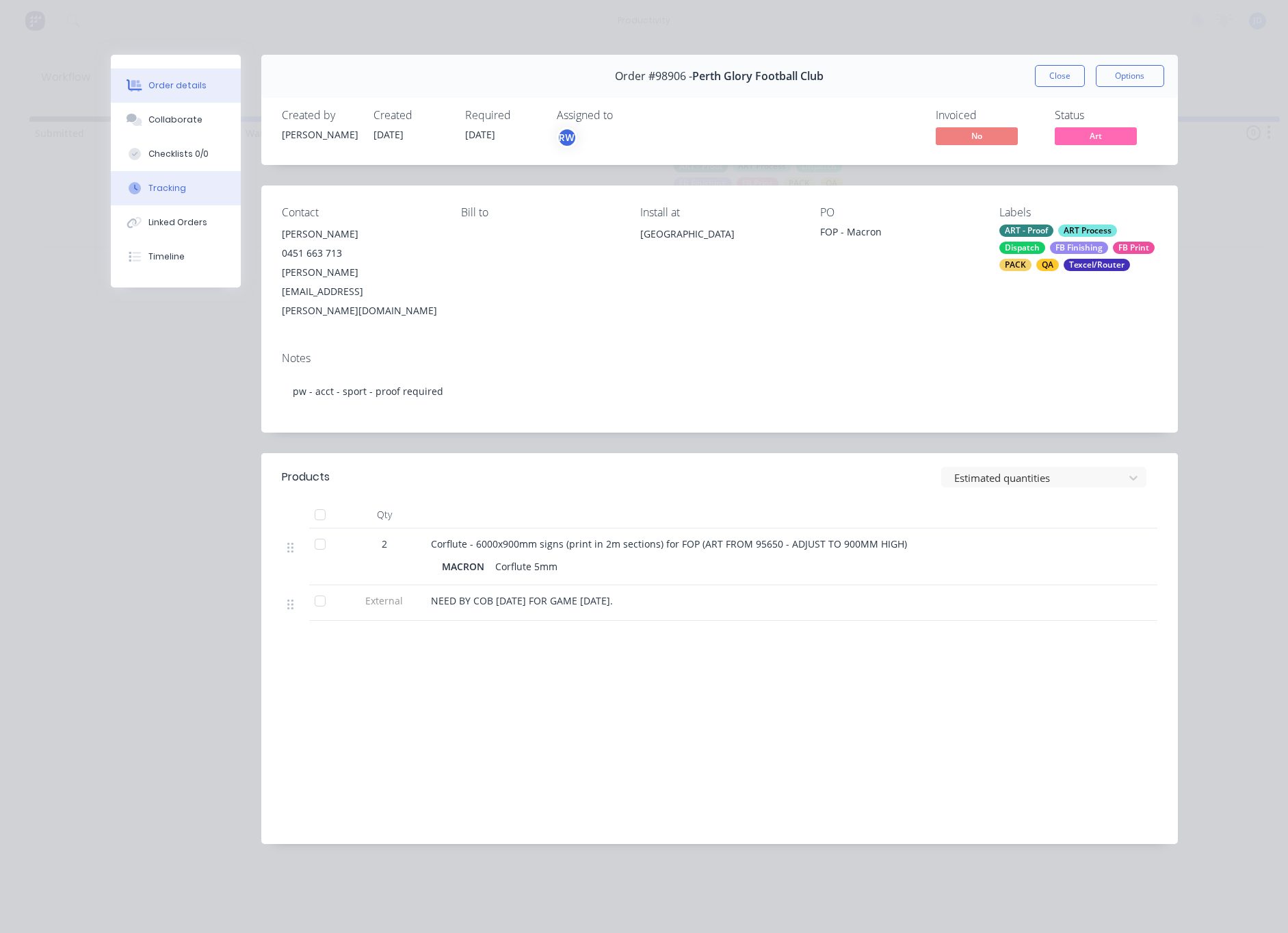
click at [185, 181] on button "Tracking" at bounding box center [175, 188] width 130 height 34
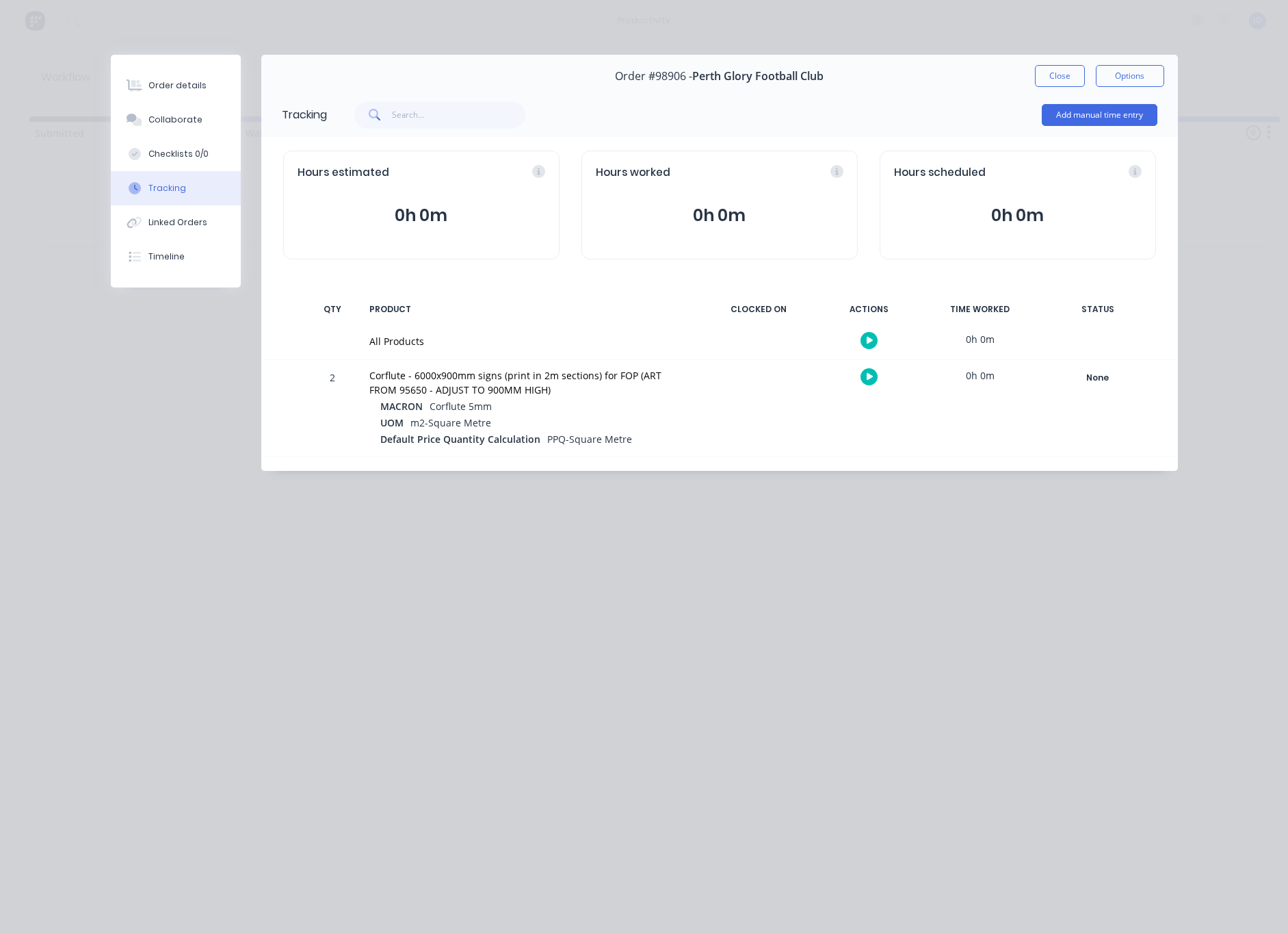
click at [875, 381] on button "button" at bounding box center [869, 377] width 18 height 18
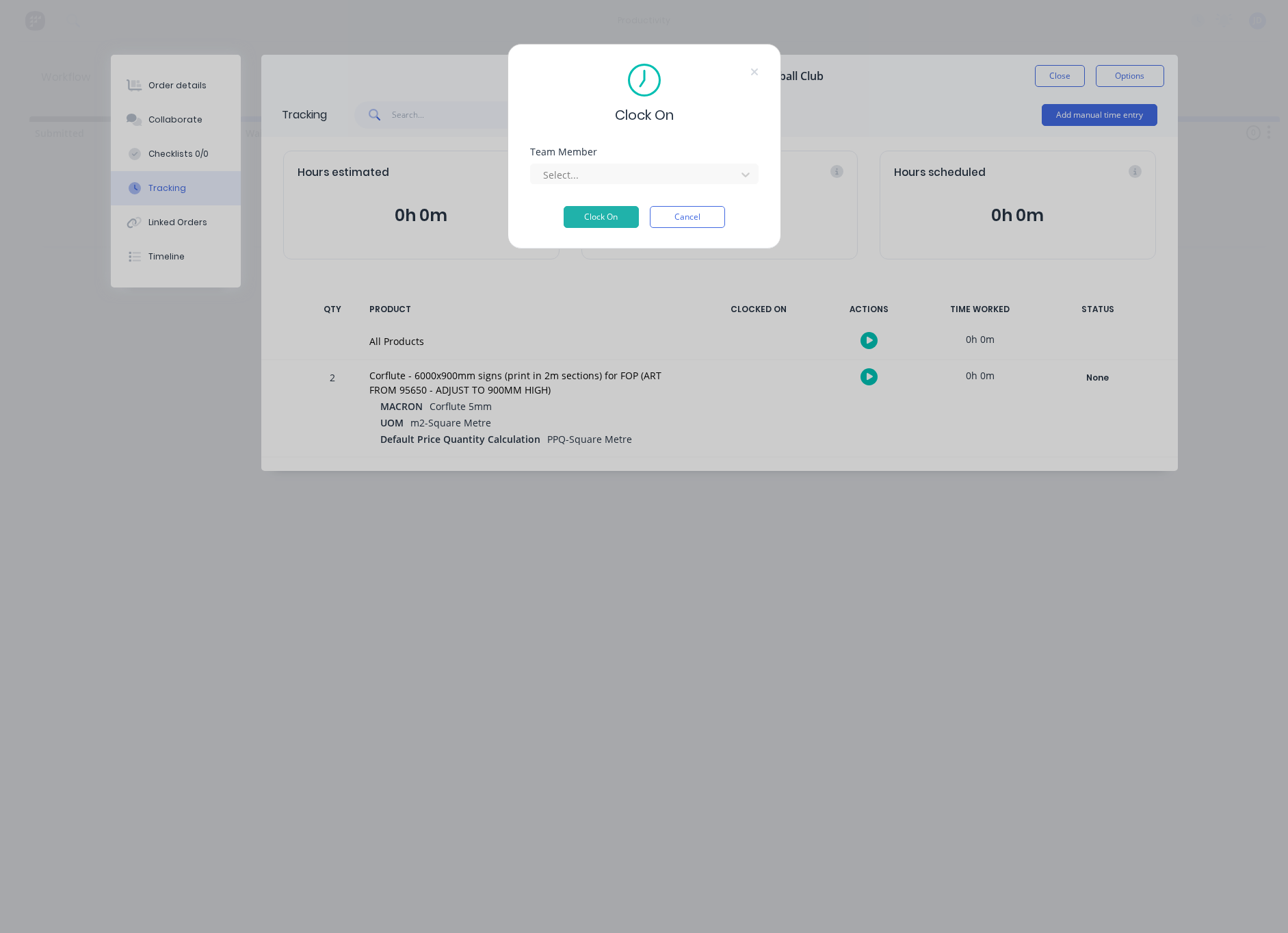
click at [874, 381] on div "Clock On Team Member Select... Clock On Cancel" at bounding box center [644, 466] width 1288 height 933
drag, startPoint x: 659, startPoint y: 165, endPoint x: 645, endPoint y: 171, distance: 15.2
click at [658, 165] on div "Select..." at bounding box center [636, 174] width 195 height 21
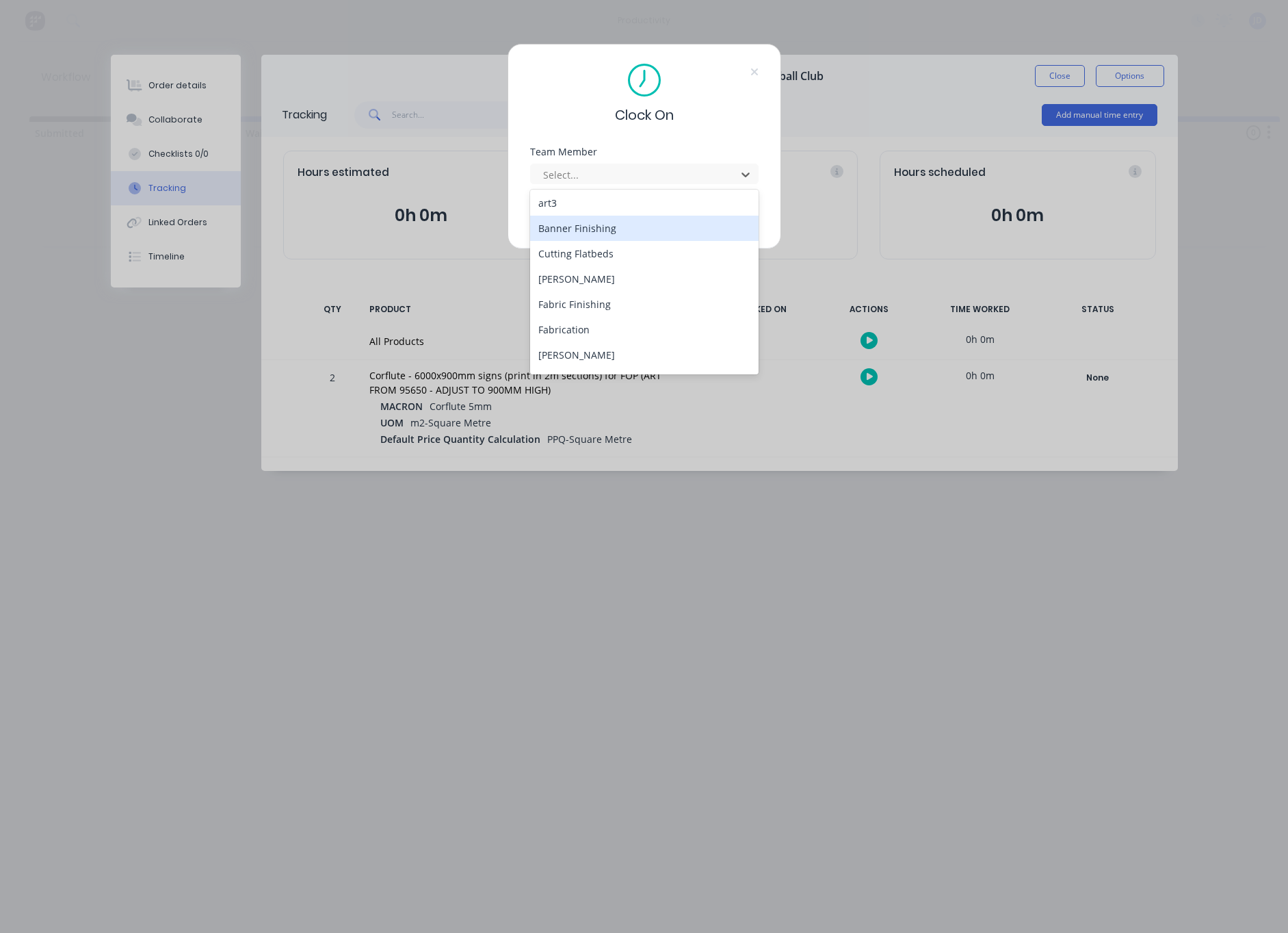
scroll to position [78, 0]
click at [553, 346] on div "[PERSON_NAME]" at bounding box center [644, 355] width 229 height 25
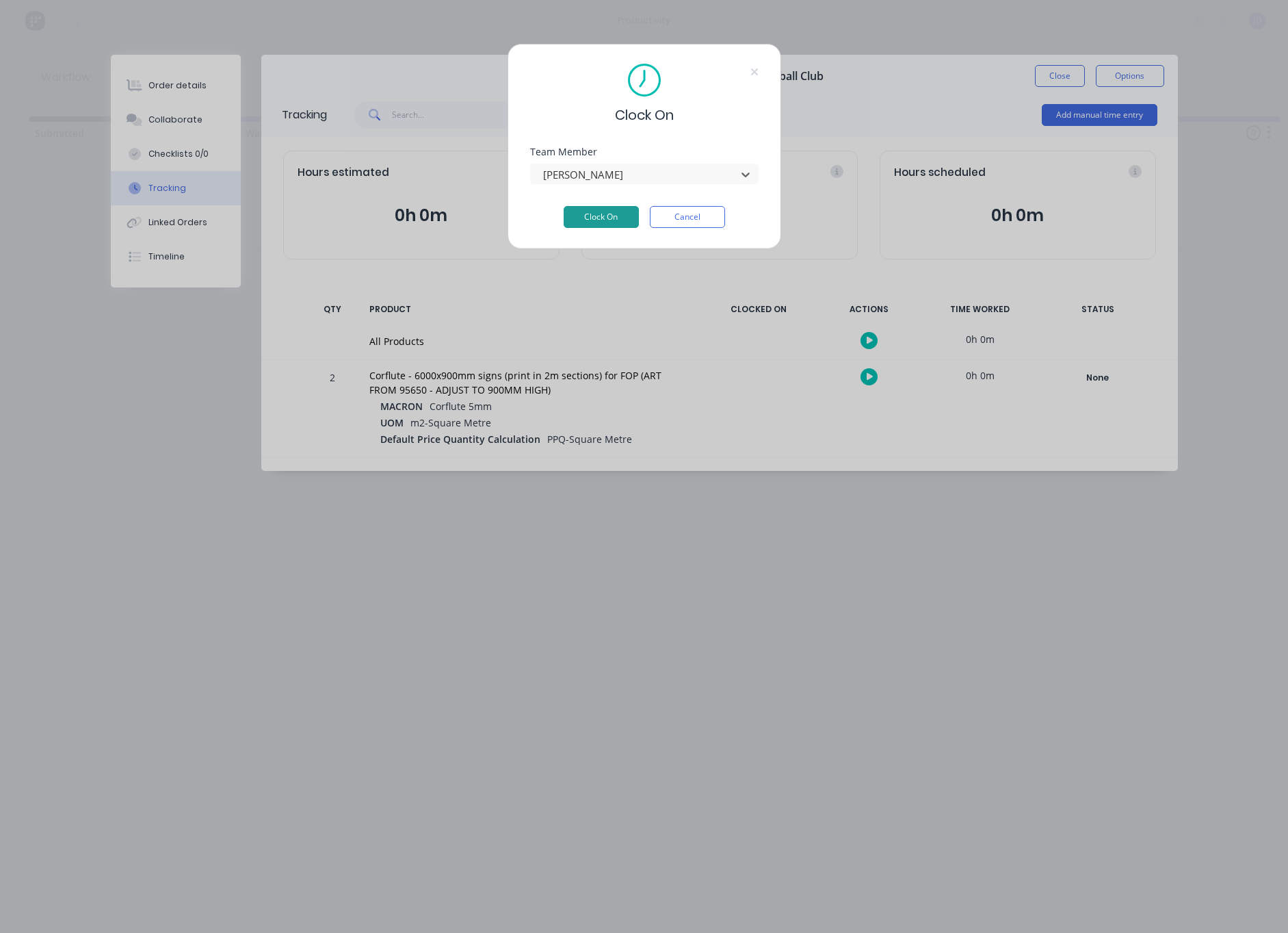
click at [572, 216] on button "Clock On" at bounding box center [601, 217] width 75 height 21
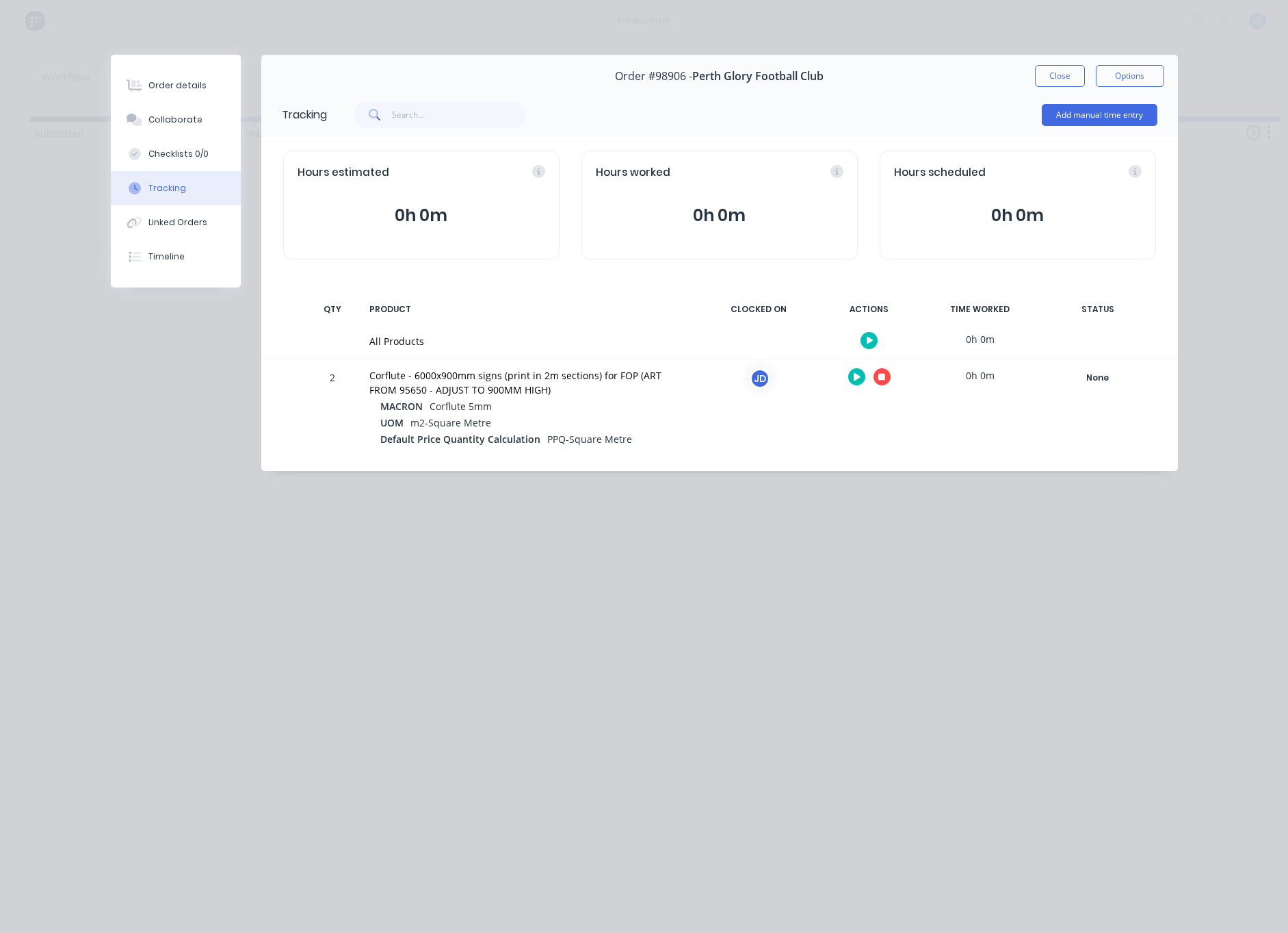
click at [878, 382] on button "button" at bounding box center [883, 377] width 18 height 18
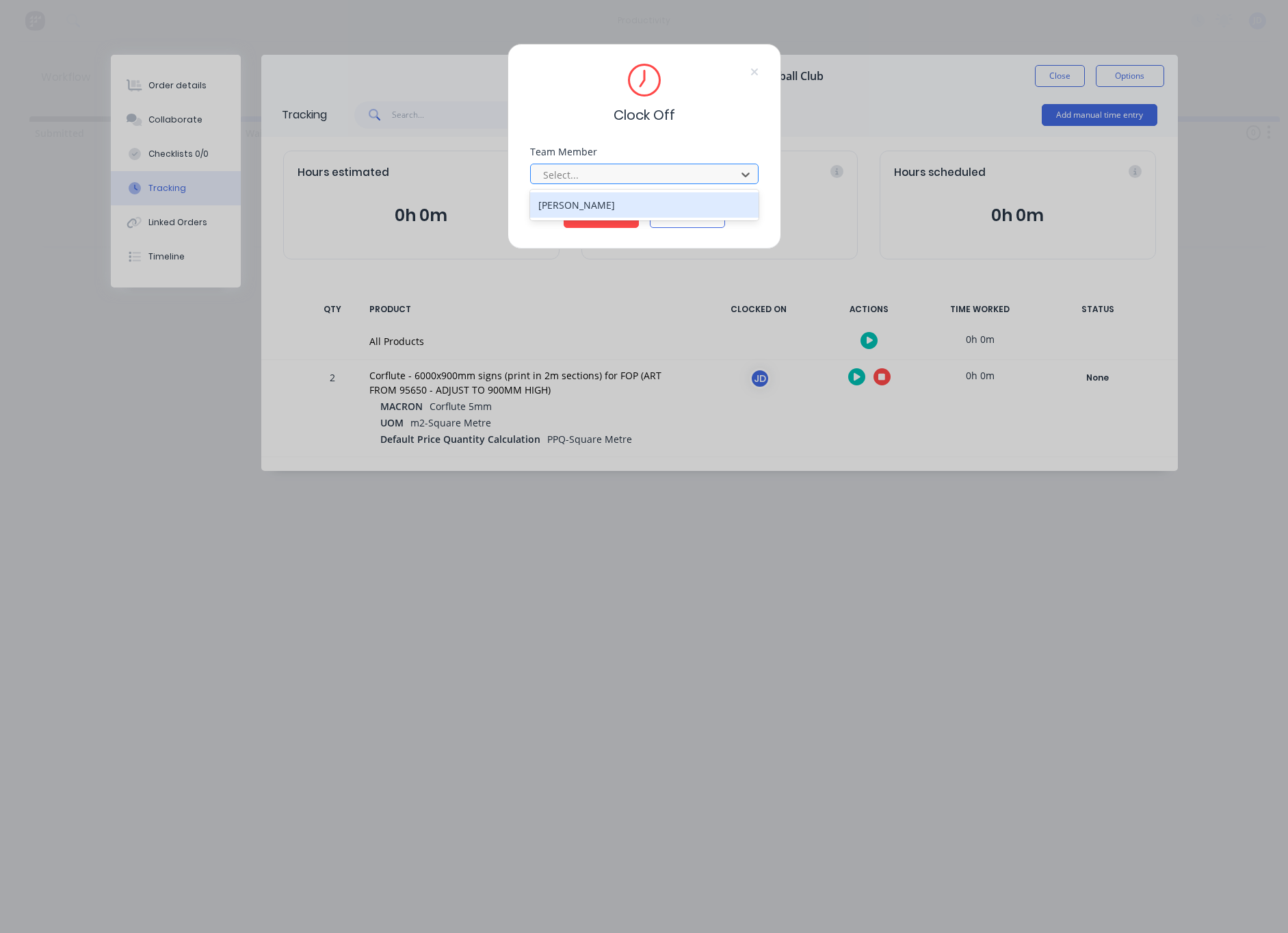
click at [593, 171] on div at bounding box center [636, 175] width 187 height 18
click at [574, 204] on div "[PERSON_NAME]" at bounding box center [644, 205] width 229 height 25
click at [584, 214] on button "Clock Off" at bounding box center [601, 217] width 75 height 21
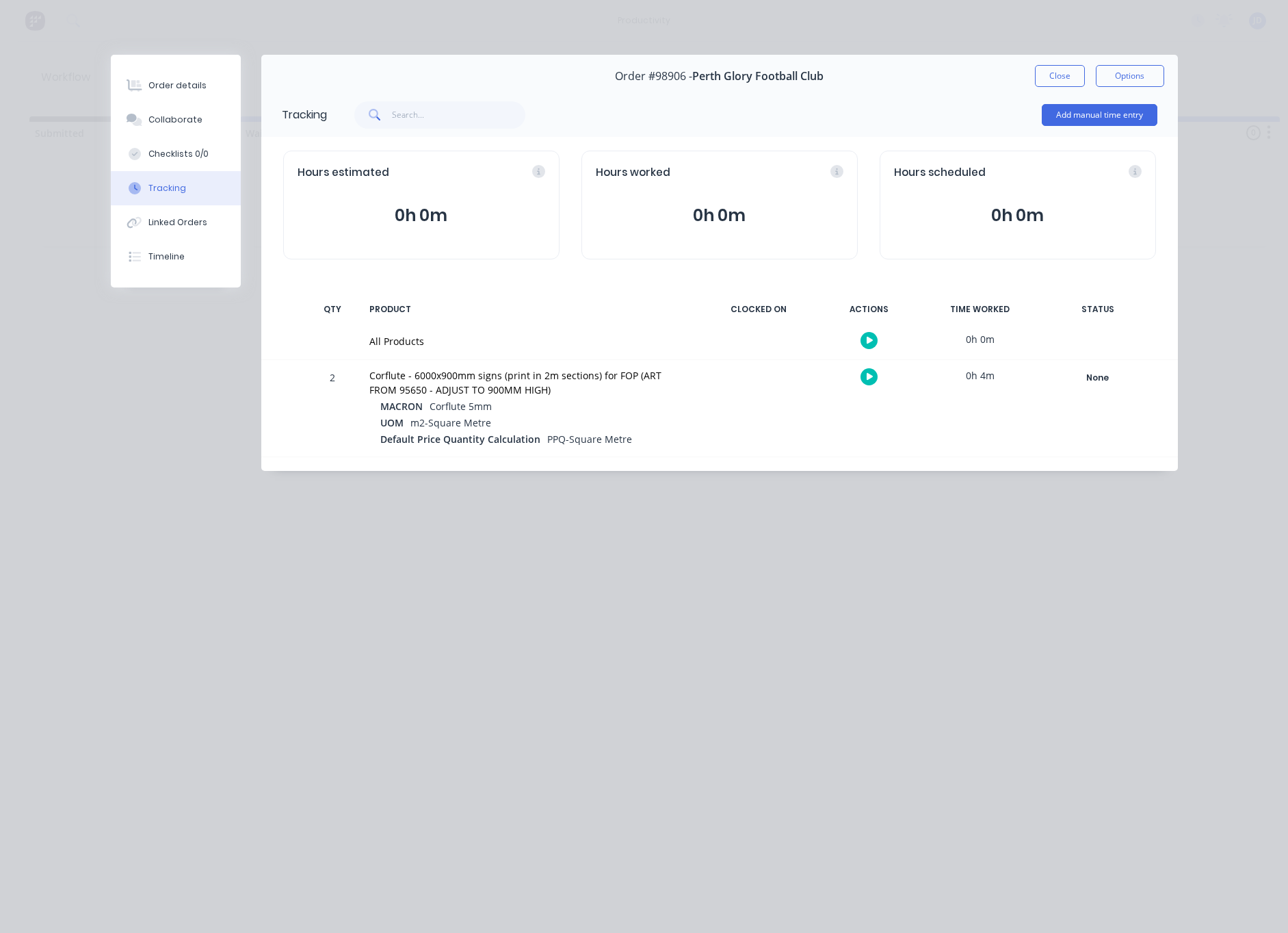
drag, startPoint x: 1063, startPoint y: 78, endPoint x: 1054, endPoint y: 79, distance: 9.1
click at [1063, 78] on button "Close" at bounding box center [1059, 76] width 50 height 21
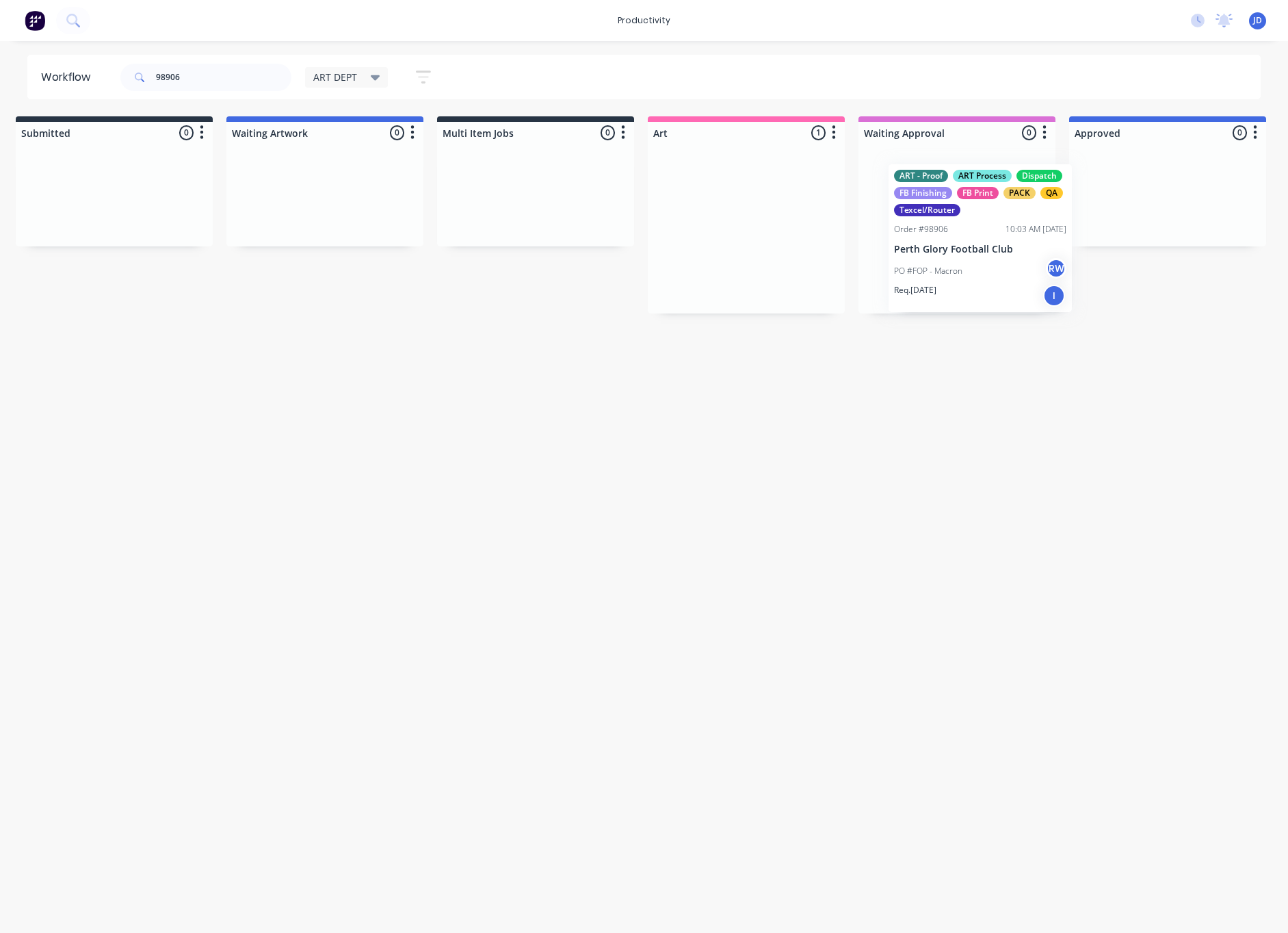
scroll to position [0, 20]
drag, startPoint x: 1005, startPoint y: 238, endPoint x: 957, endPoint y: 228, distance: 49.0
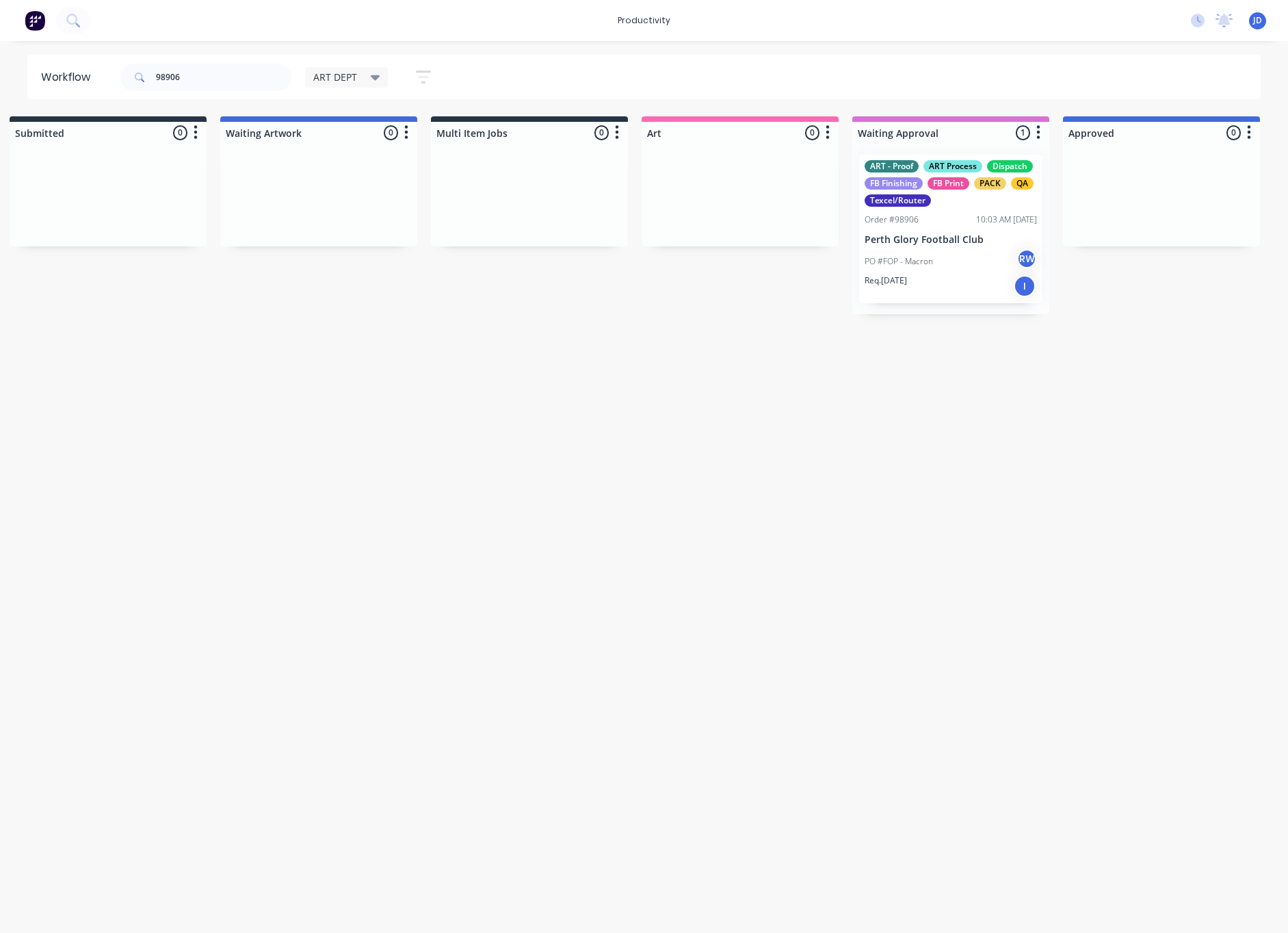
click at [359, 75] on div "ART DEPT" at bounding box center [347, 77] width 67 height 13
click at [342, 182] on button "None" at bounding box center [388, 179] width 145 height 16
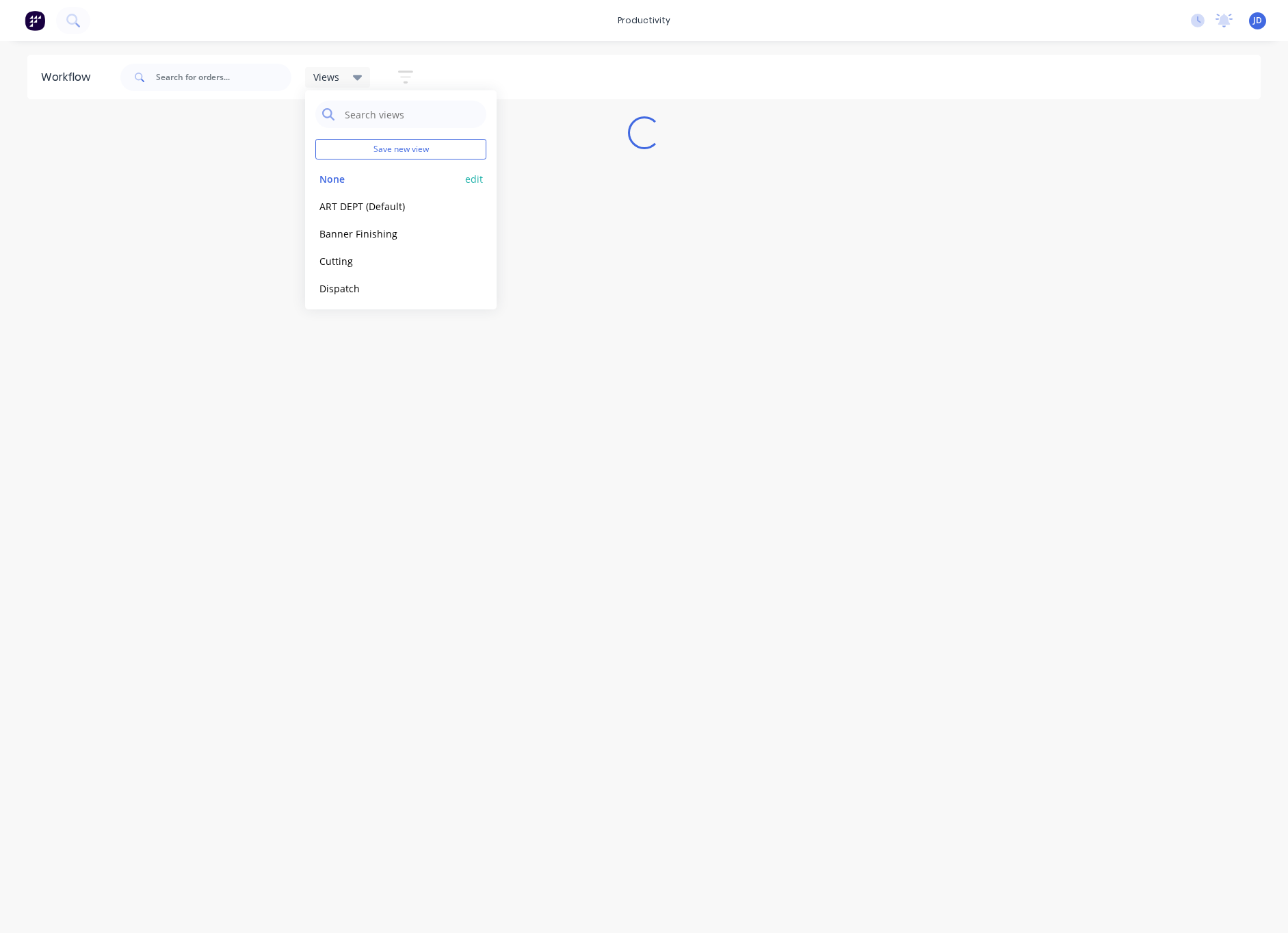
scroll to position [0, 0]
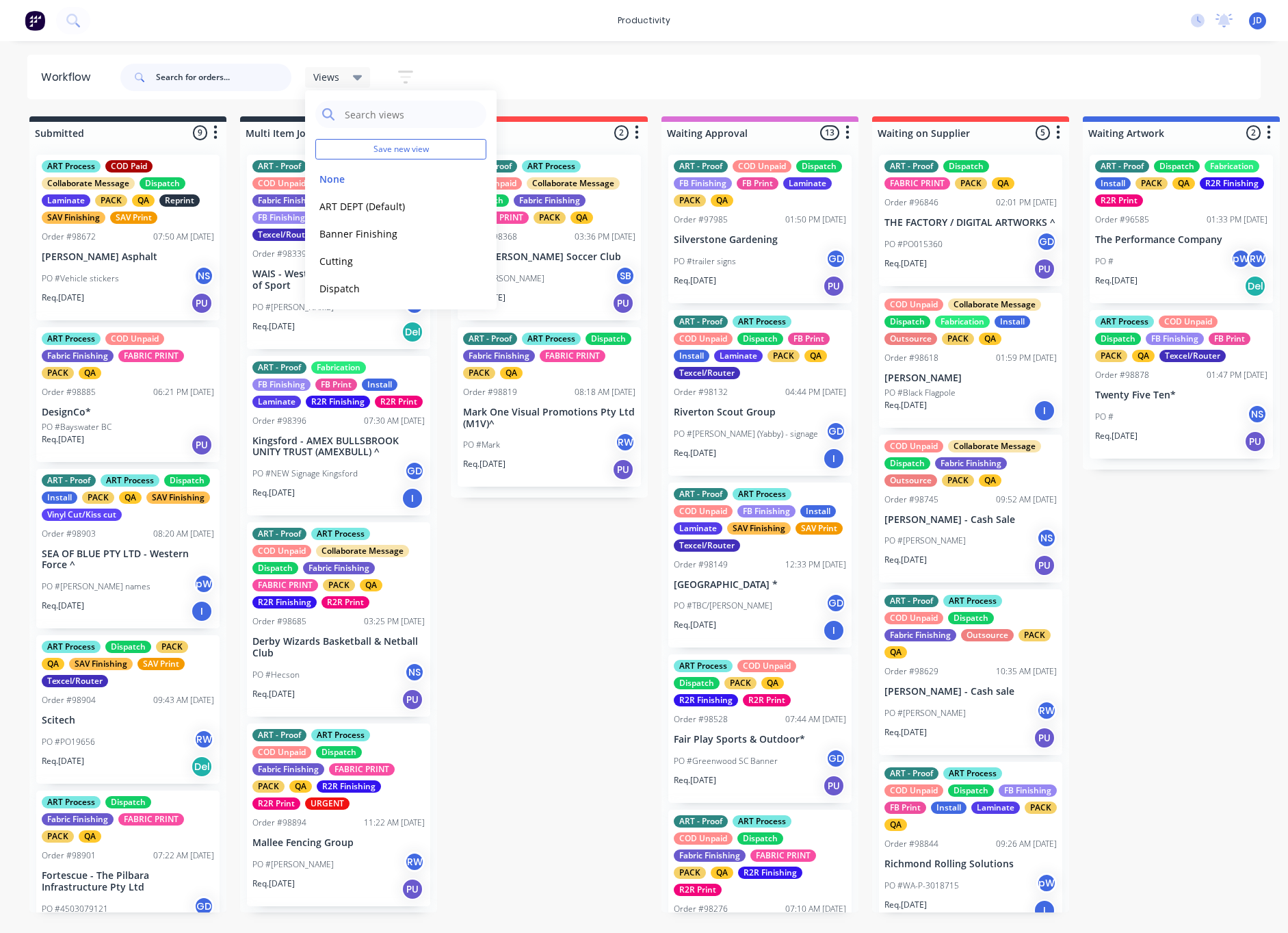
drag, startPoint x: 233, startPoint y: 81, endPoint x: 244, endPoint y: 76, distance: 12.1
click at [233, 81] on input "text" at bounding box center [224, 77] width 136 height 27
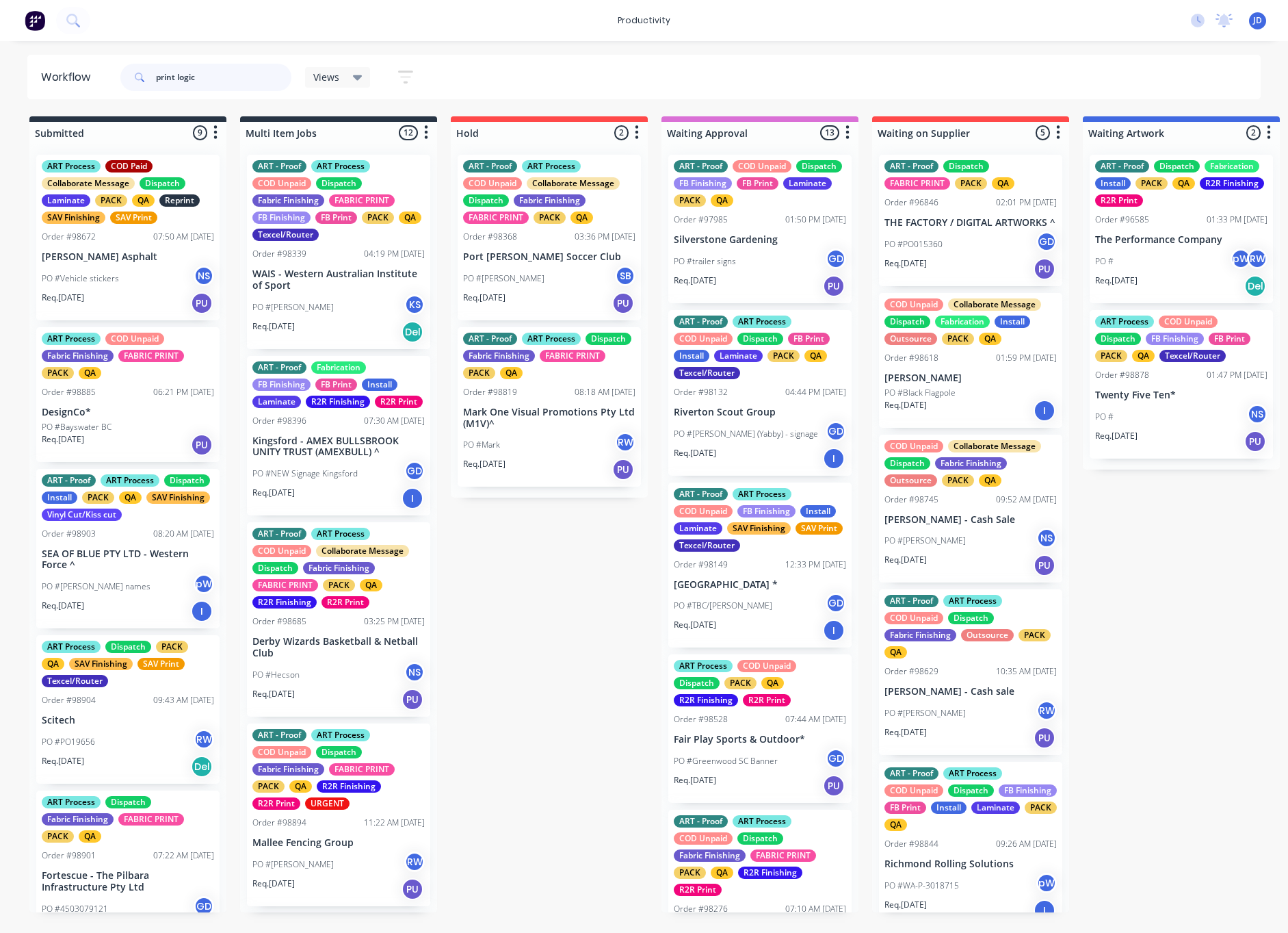
type input "print logic"
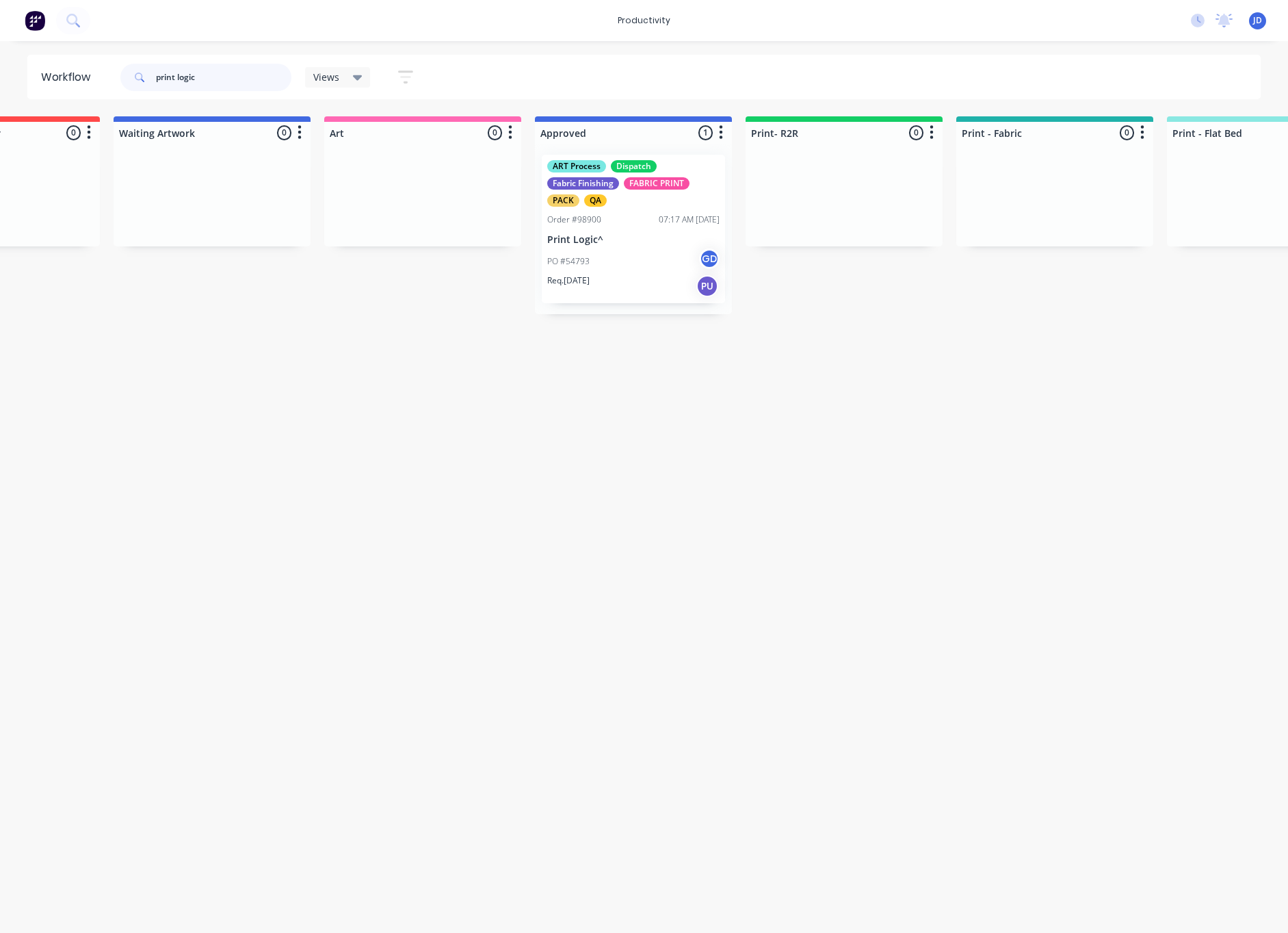
scroll to position [0, 1185]
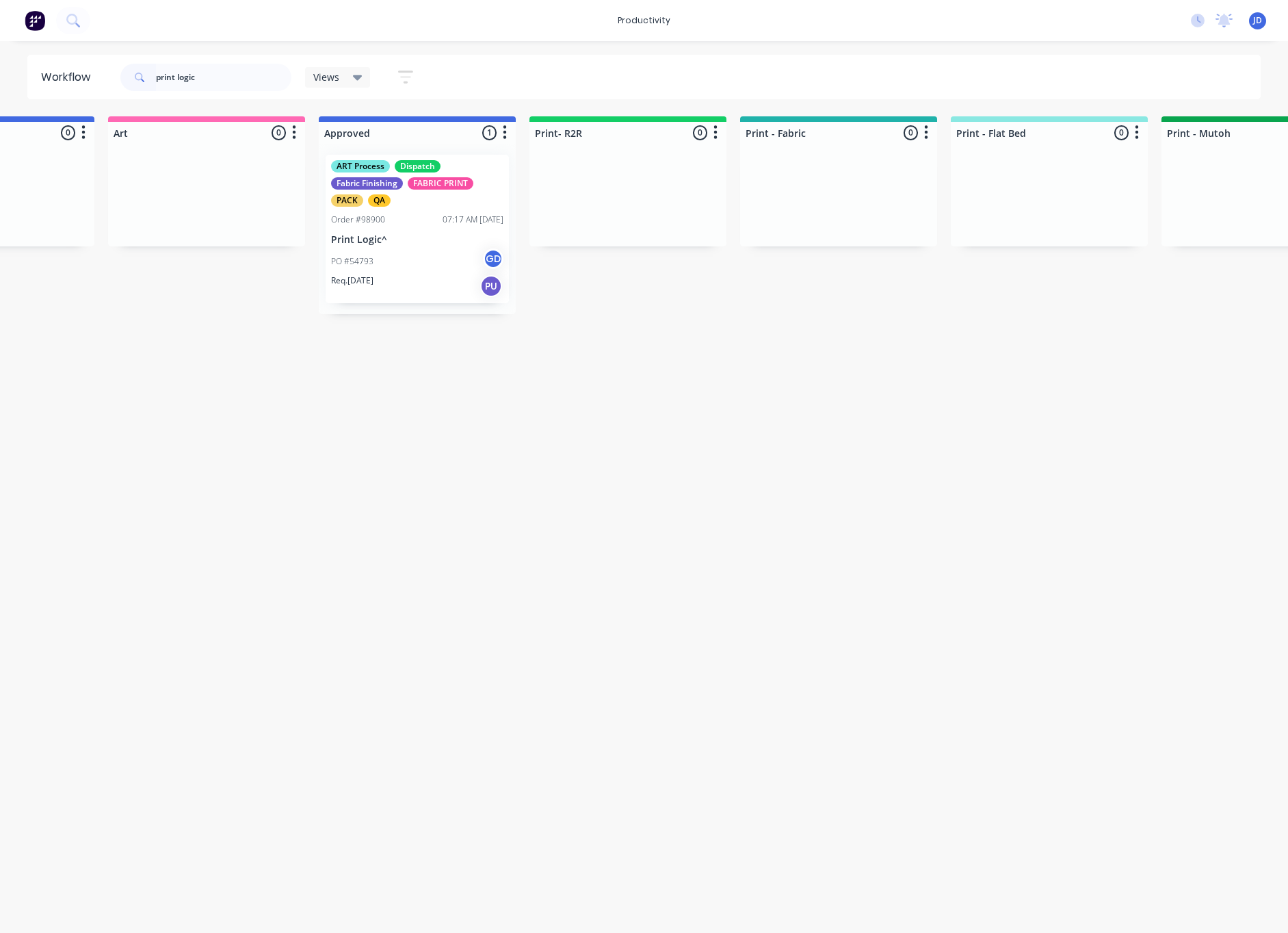
click at [436, 226] on div "ART Process Dispatch Fabric Finishing FABRIC PRINT PACK QA Order #98900 07:17 A…" at bounding box center [417, 229] width 184 height 148
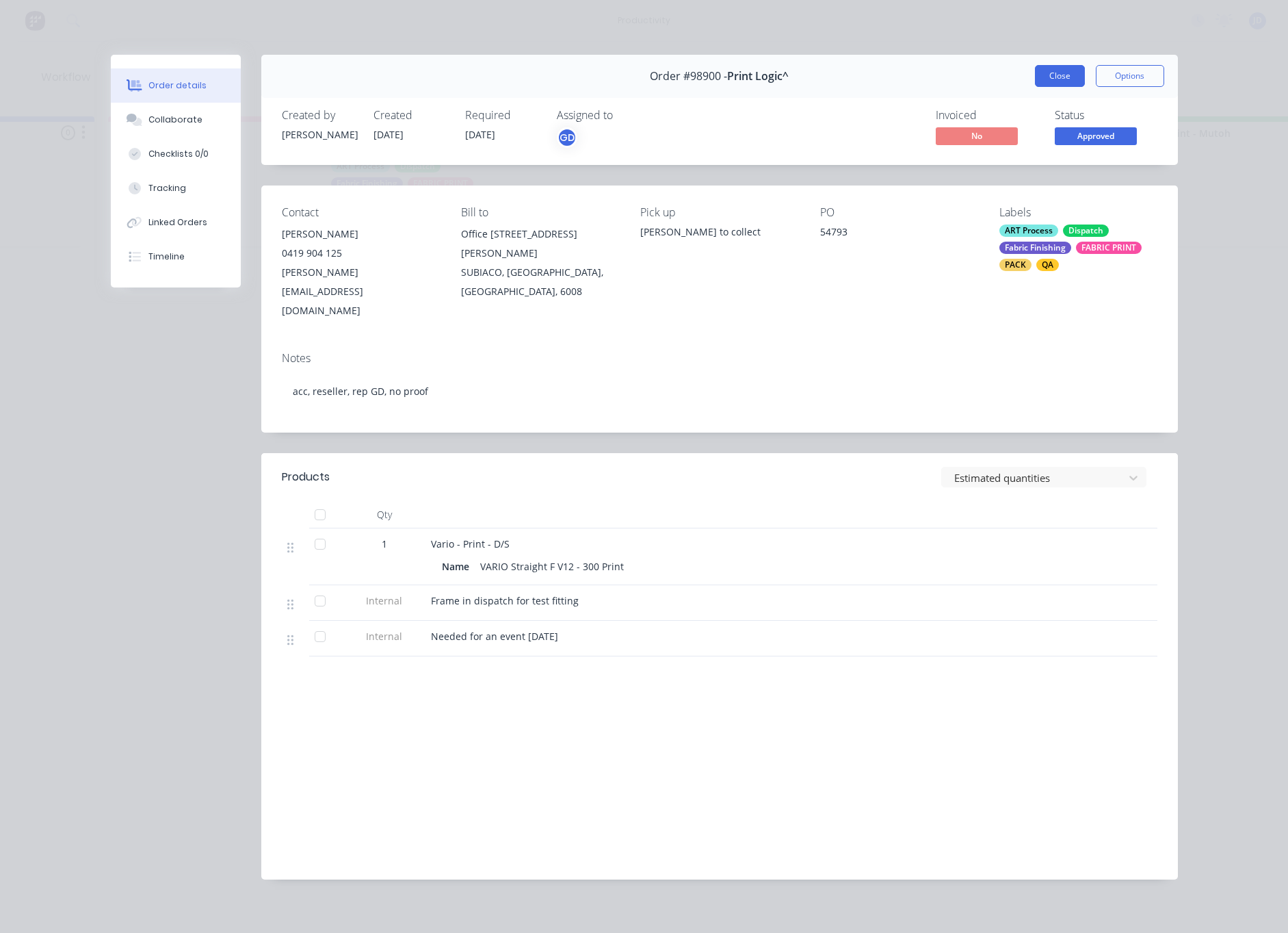
click at [1064, 70] on button "Close" at bounding box center [1059, 76] width 50 height 21
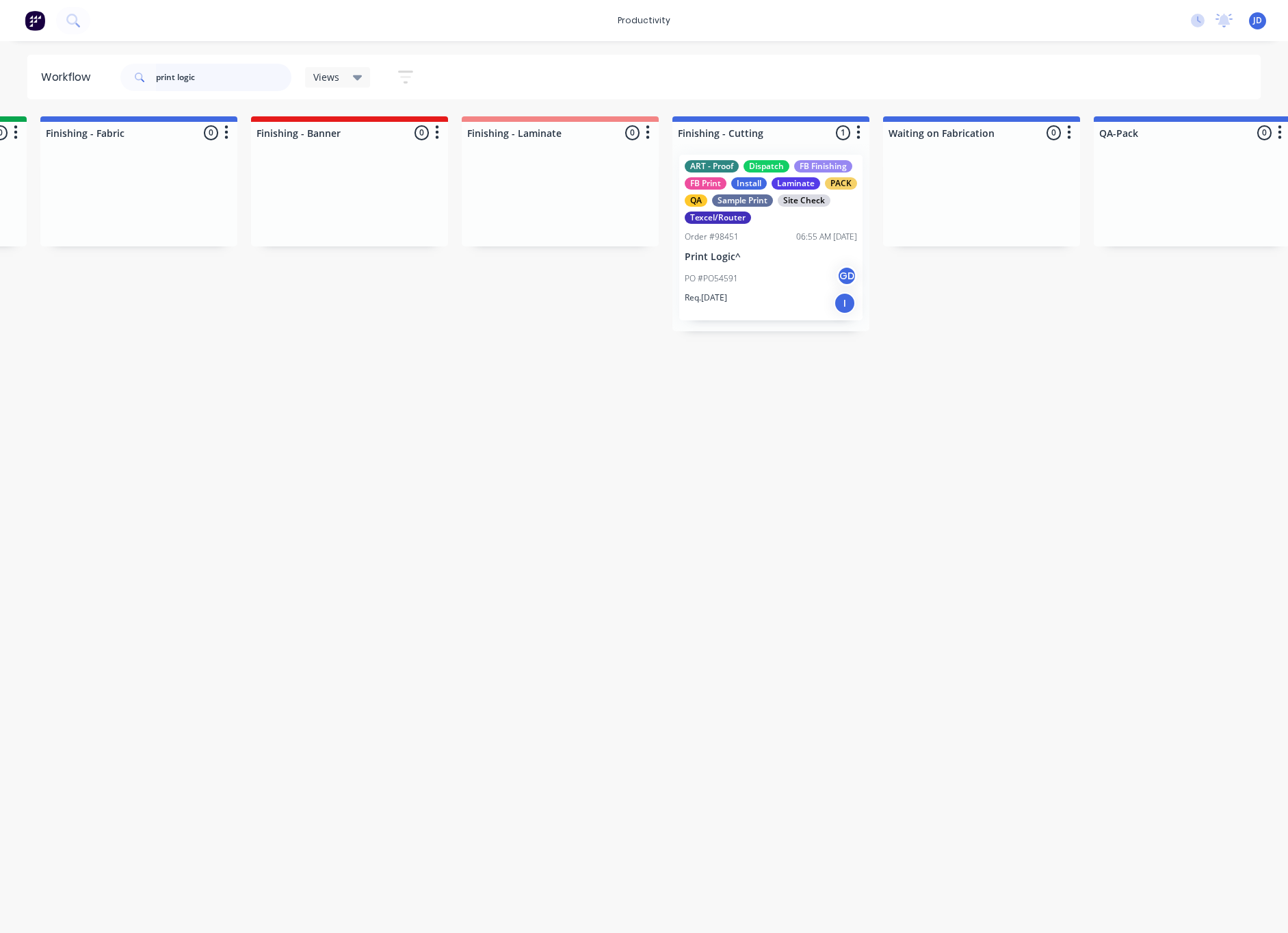
scroll to position [0, 2517]
click at [781, 241] on div "Order #98451 06:55 AM [DATE]" at bounding box center [770, 236] width 173 height 13
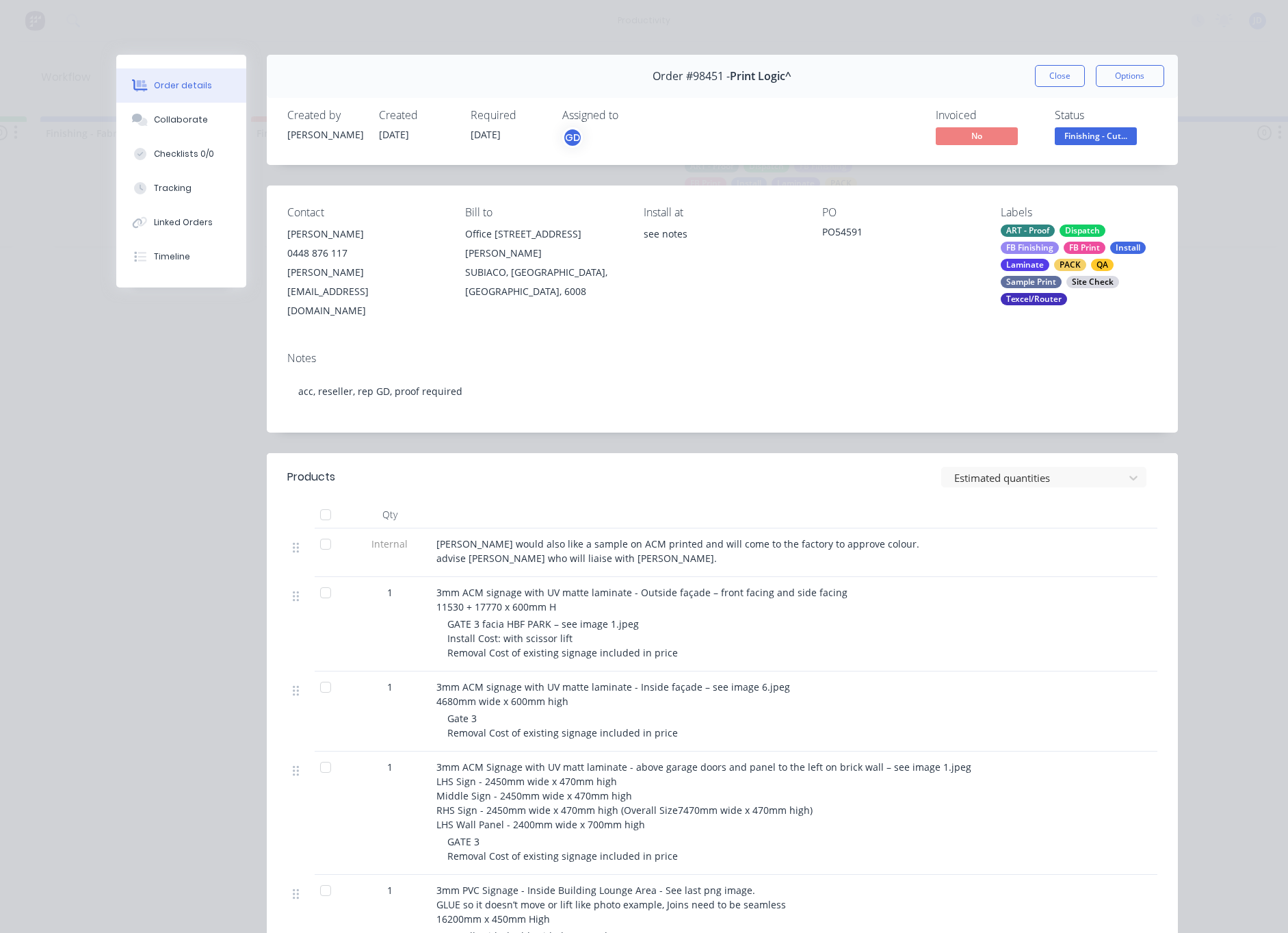
scroll to position [0, 0]
click at [1060, 74] on button "Close" at bounding box center [1059, 76] width 50 height 21
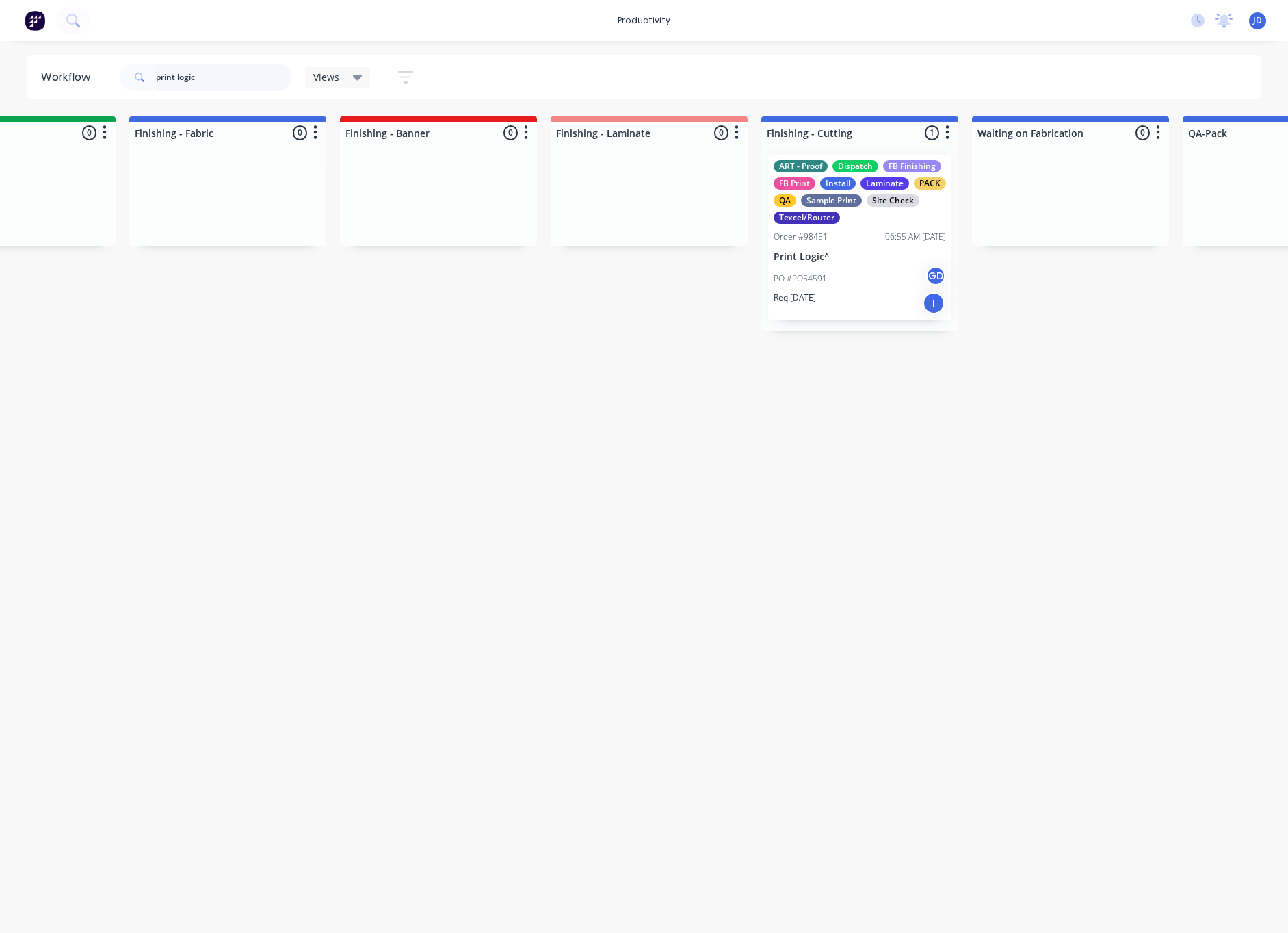
scroll to position [0, 2427]
drag, startPoint x: 213, startPoint y: 73, endPoint x: 69, endPoint y: 66, distance: 144.2
click at [69, 66] on header "Workflow print logic Views Save new view None edit ART DEPT (Default) edit Bann…" at bounding box center [644, 77] width 1234 height 45
click at [325, 85] on div "Views" at bounding box center [337, 77] width 65 height 21
click at [349, 207] on button "ART DEPT (Default)" at bounding box center [388, 206] width 145 height 16
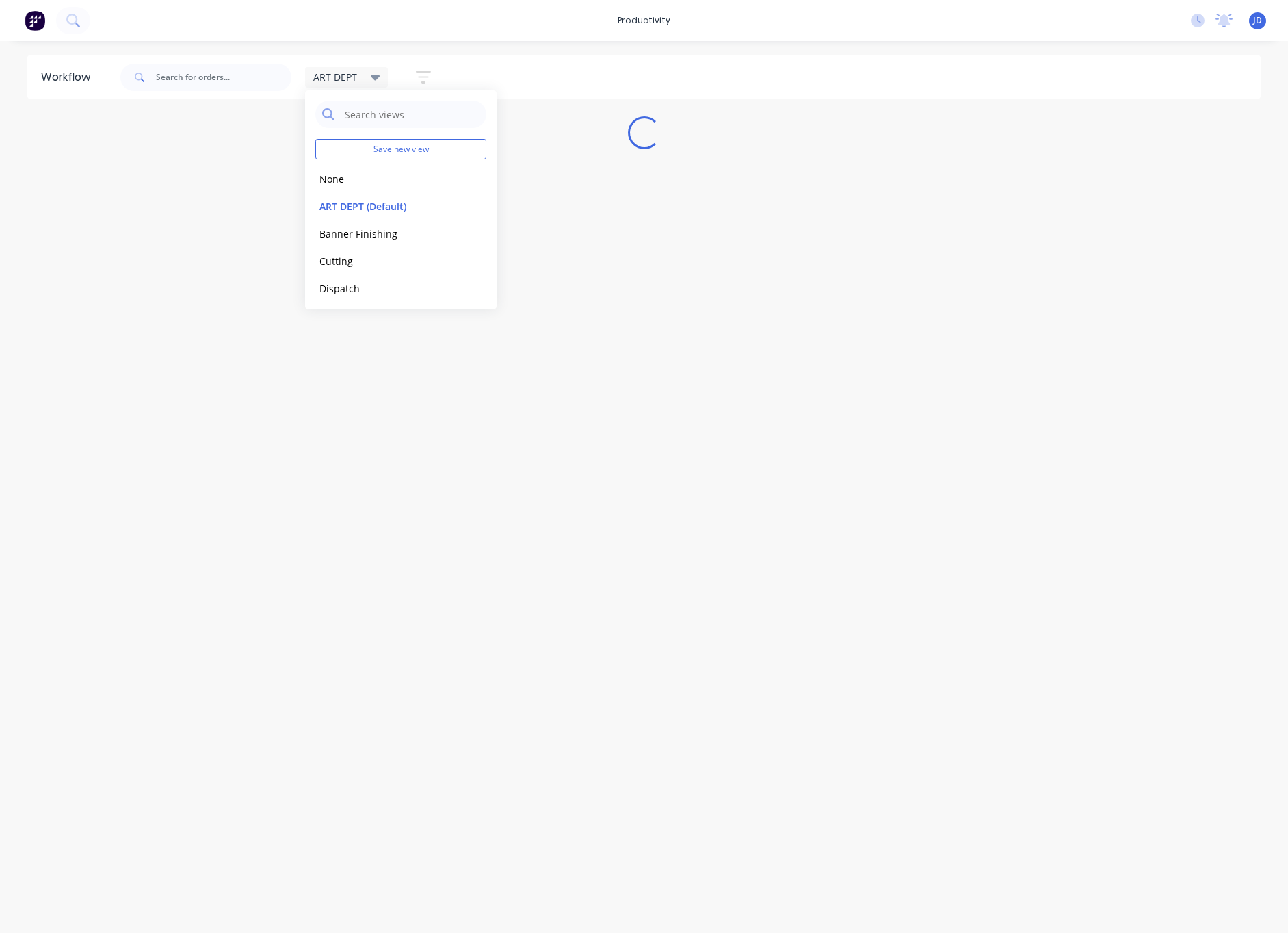
scroll to position [0, 0]
click at [236, 78] on input "text" at bounding box center [224, 77] width 136 height 27
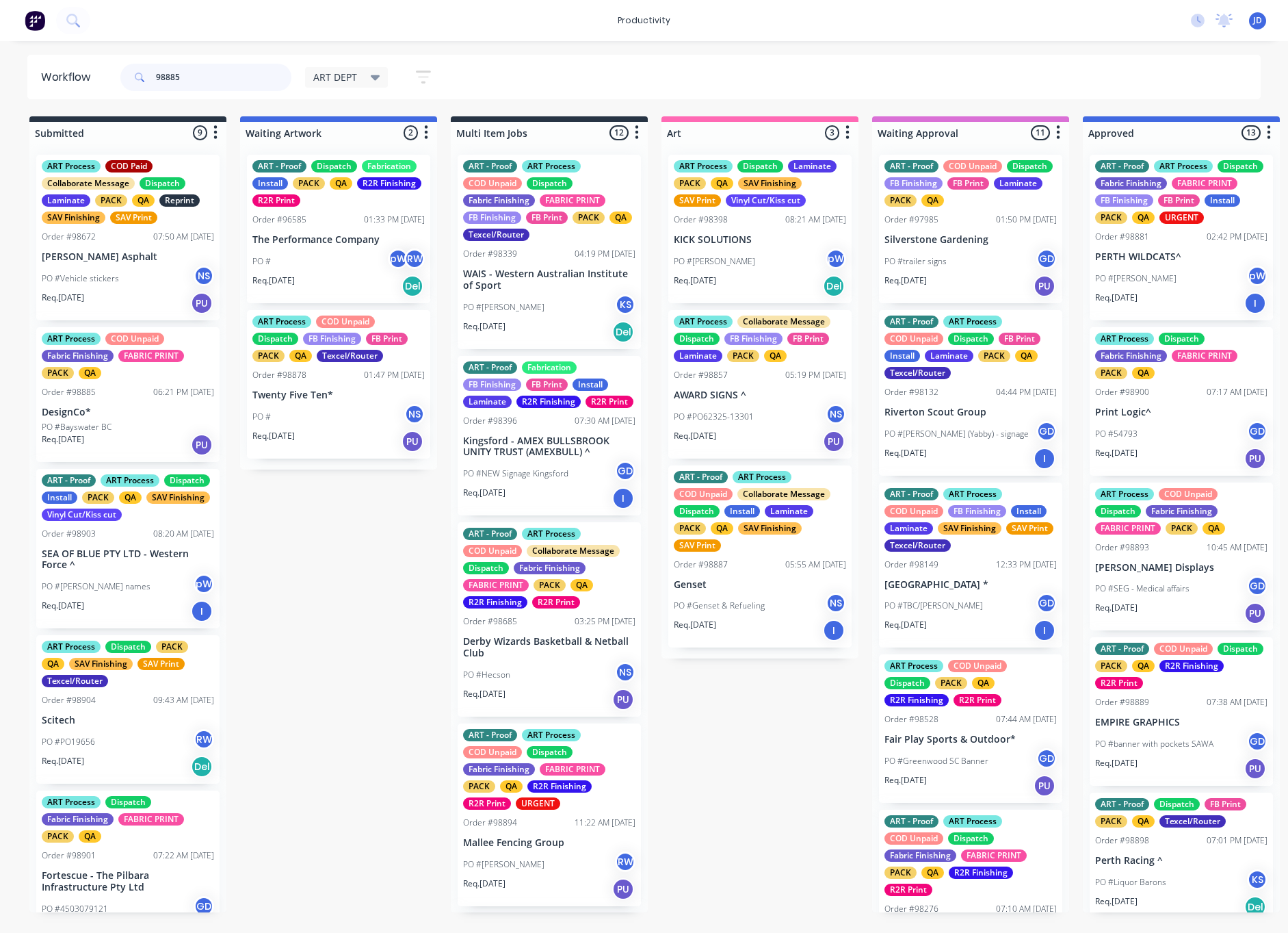
type input "98885"
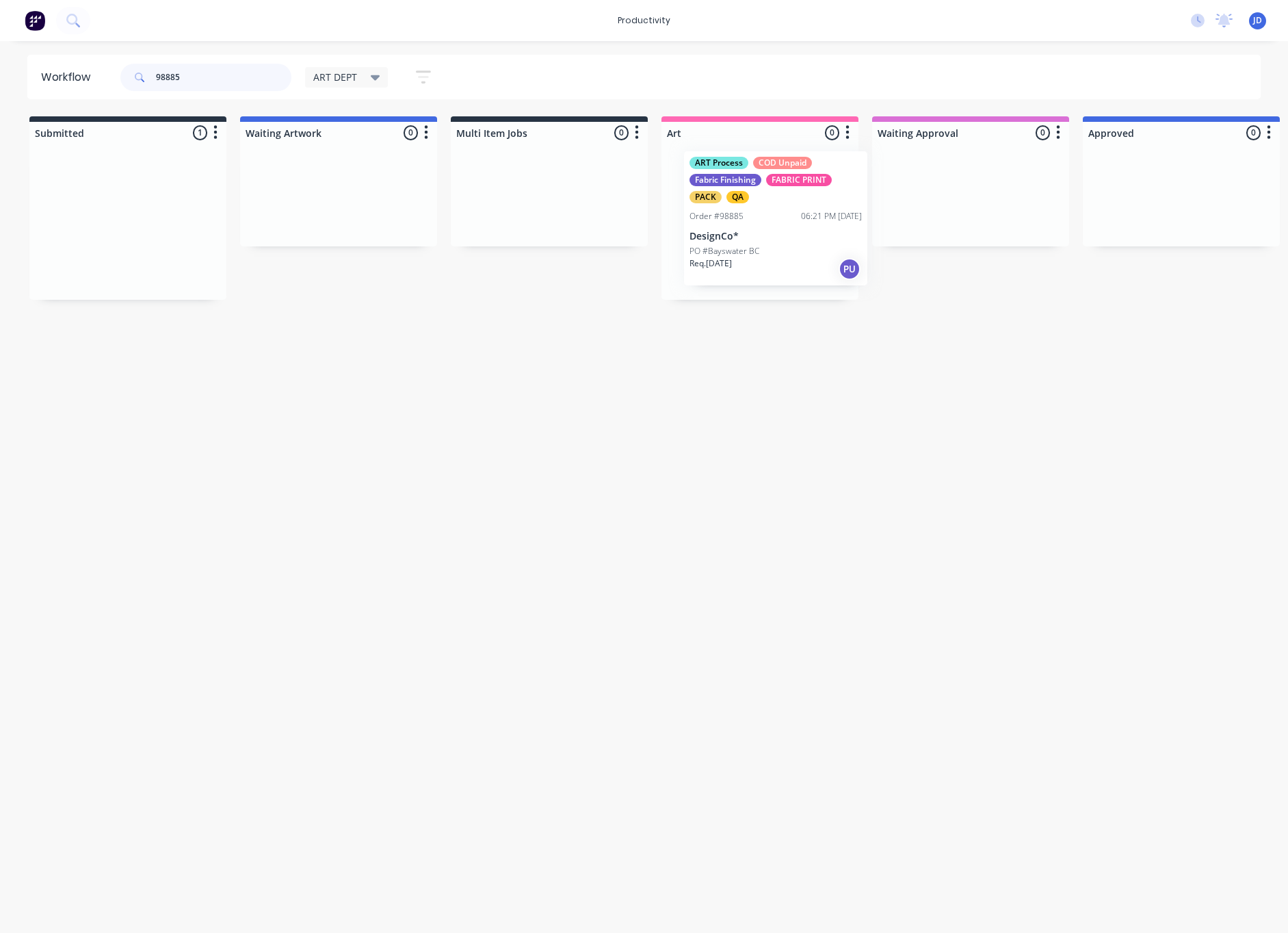
drag, startPoint x: 221, startPoint y: 191, endPoint x: 764, endPoint y: 180, distance: 543.1
click at [751, 216] on div "Order #98885 06:21 PM [DATE]" at bounding box center [760, 220] width 173 height 13
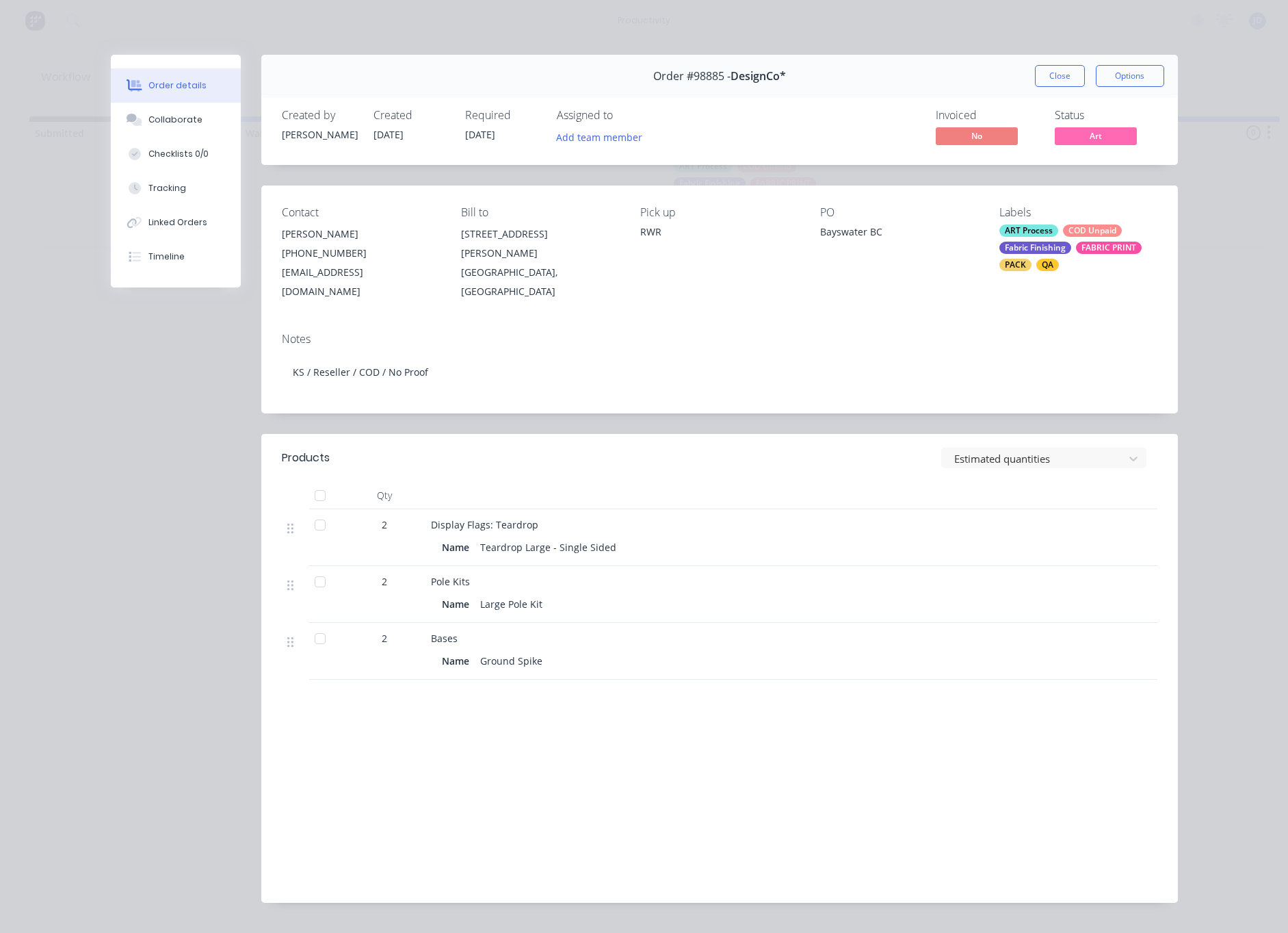
scroll to position [14, 0]
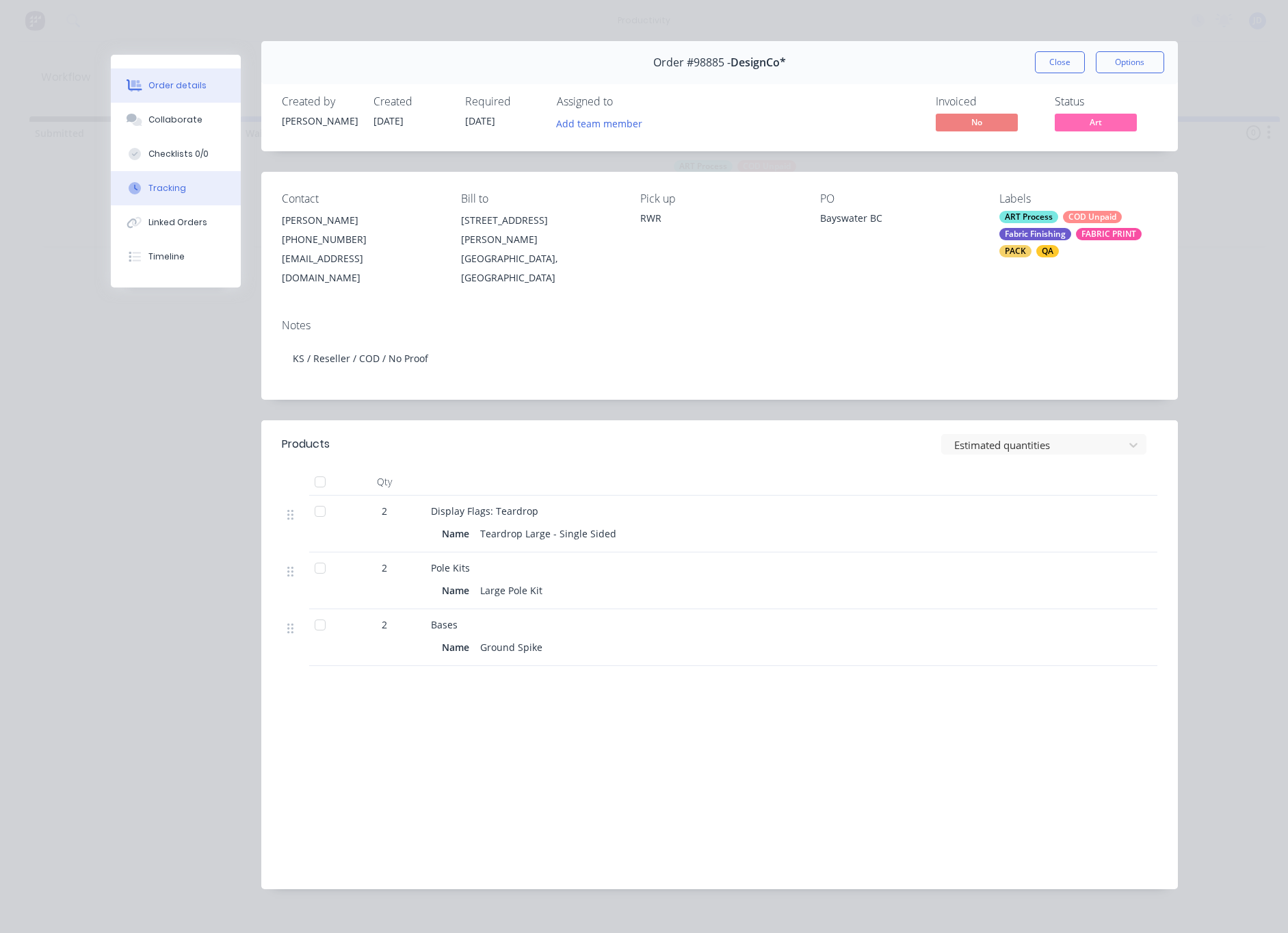
click at [190, 193] on button "Tracking" at bounding box center [175, 188] width 130 height 34
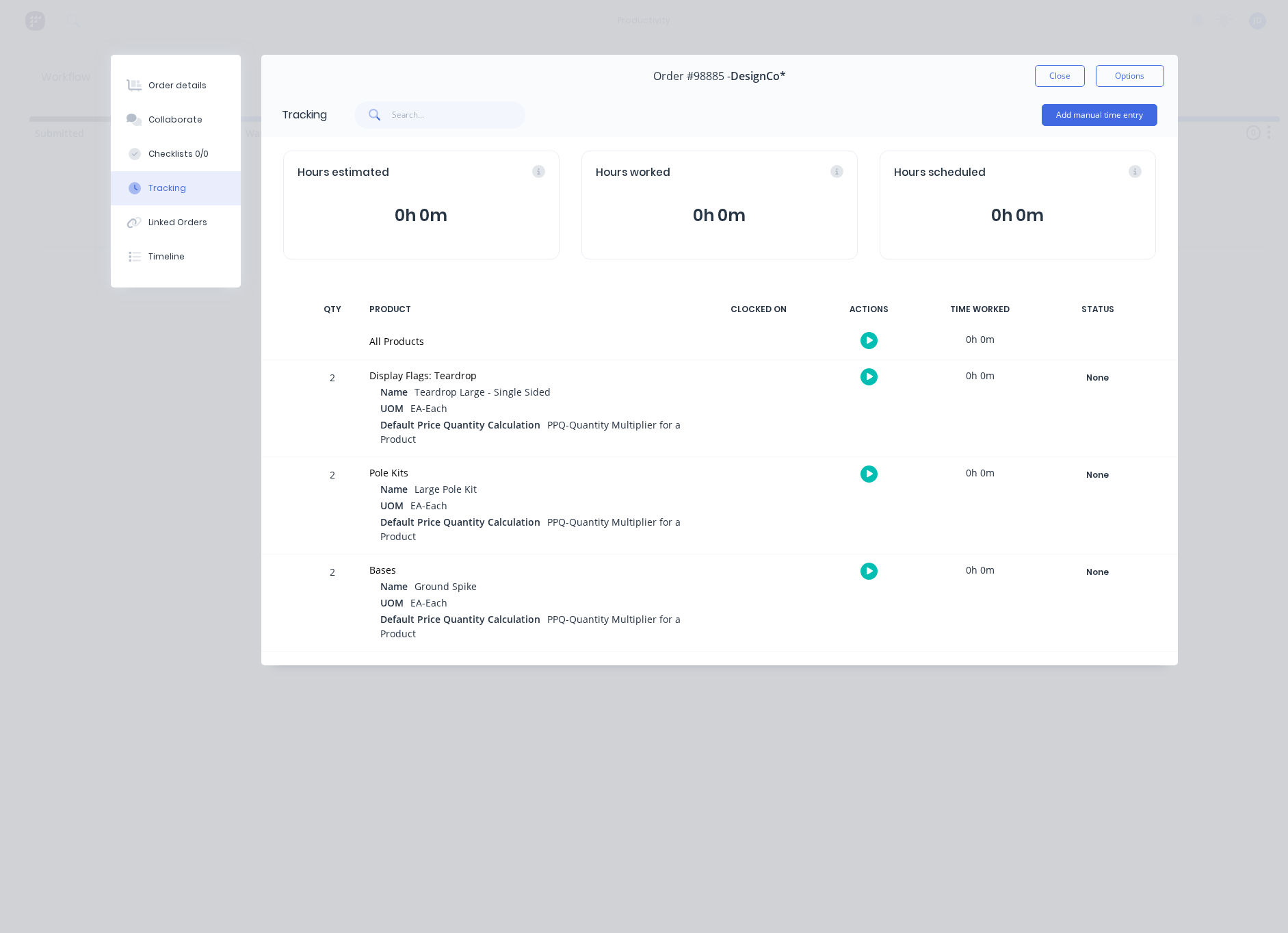
click at [867, 380] on icon "button" at bounding box center [870, 376] width 7 height 9
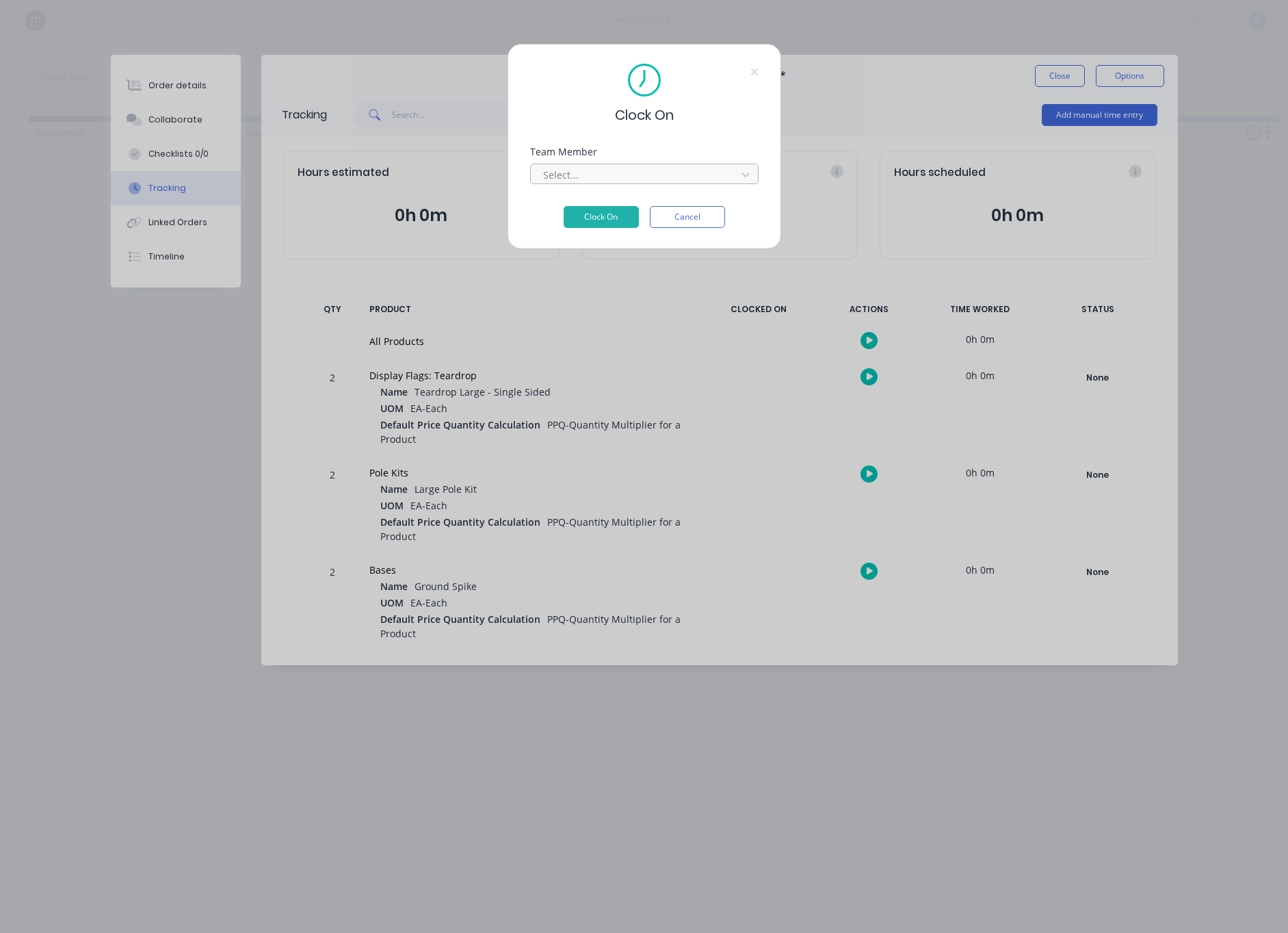
click at [597, 175] on div at bounding box center [636, 175] width 187 height 18
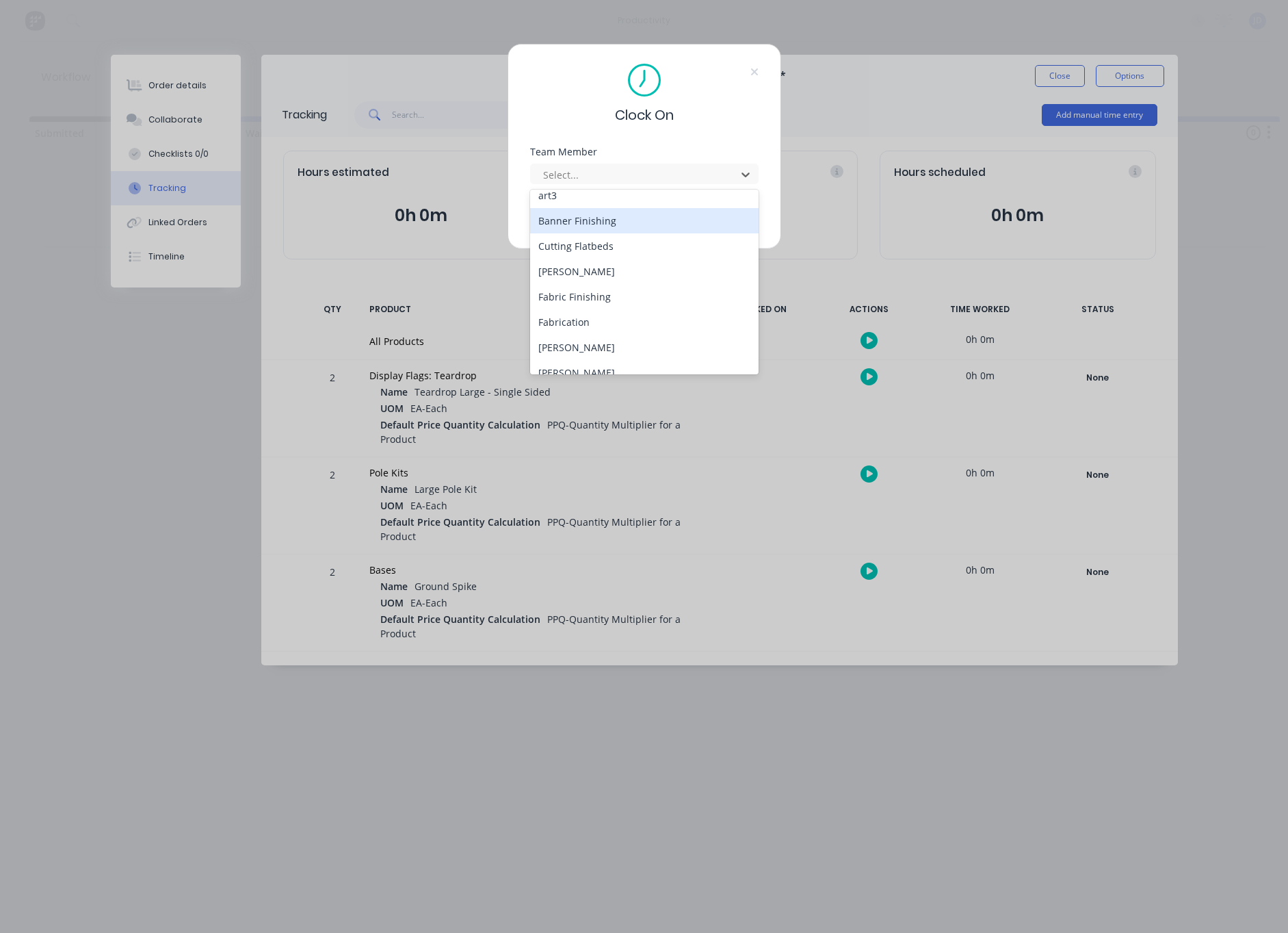
scroll to position [104, 0]
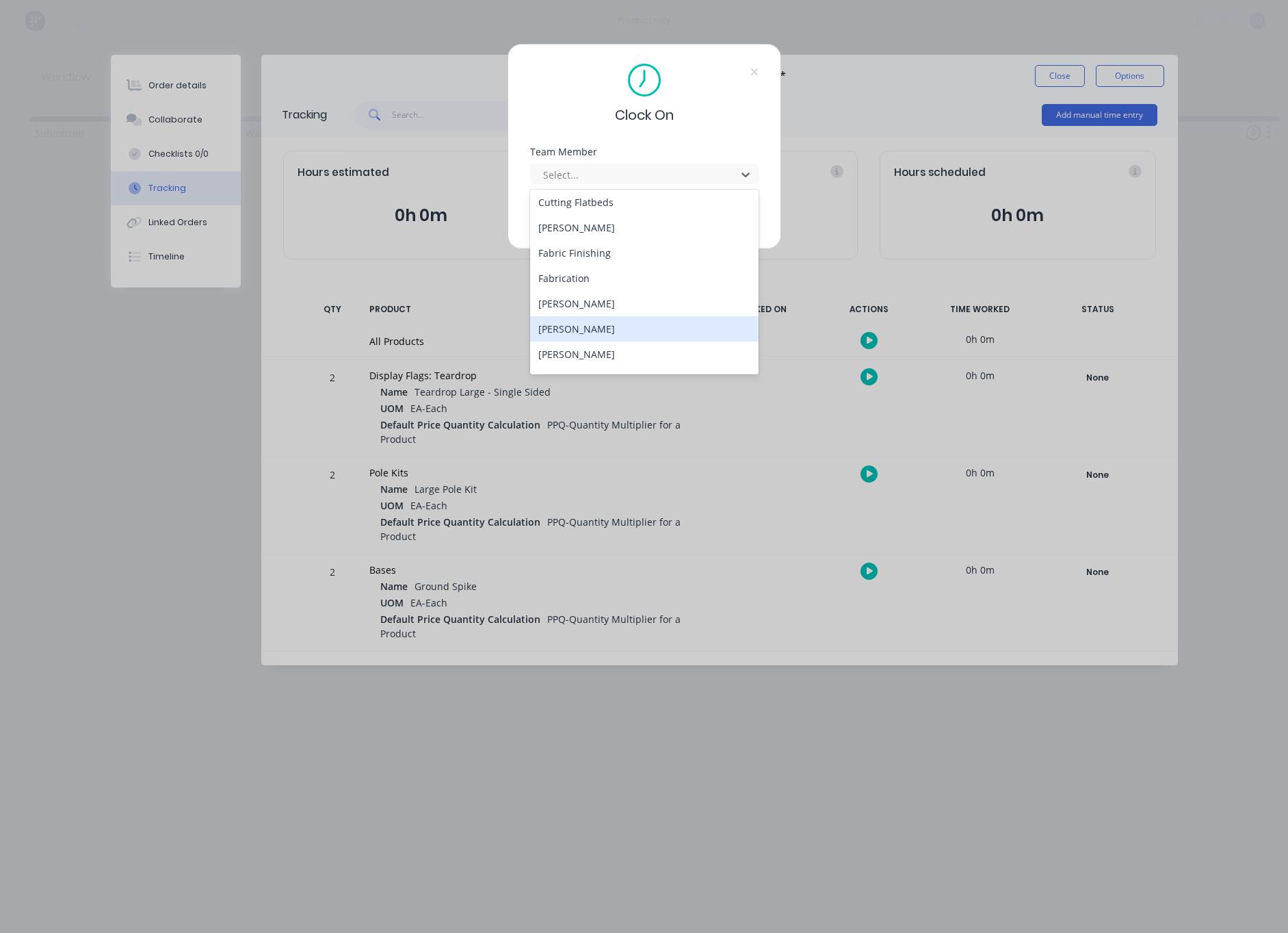
click at [575, 330] on div "[PERSON_NAME]" at bounding box center [644, 329] width 229 height 25
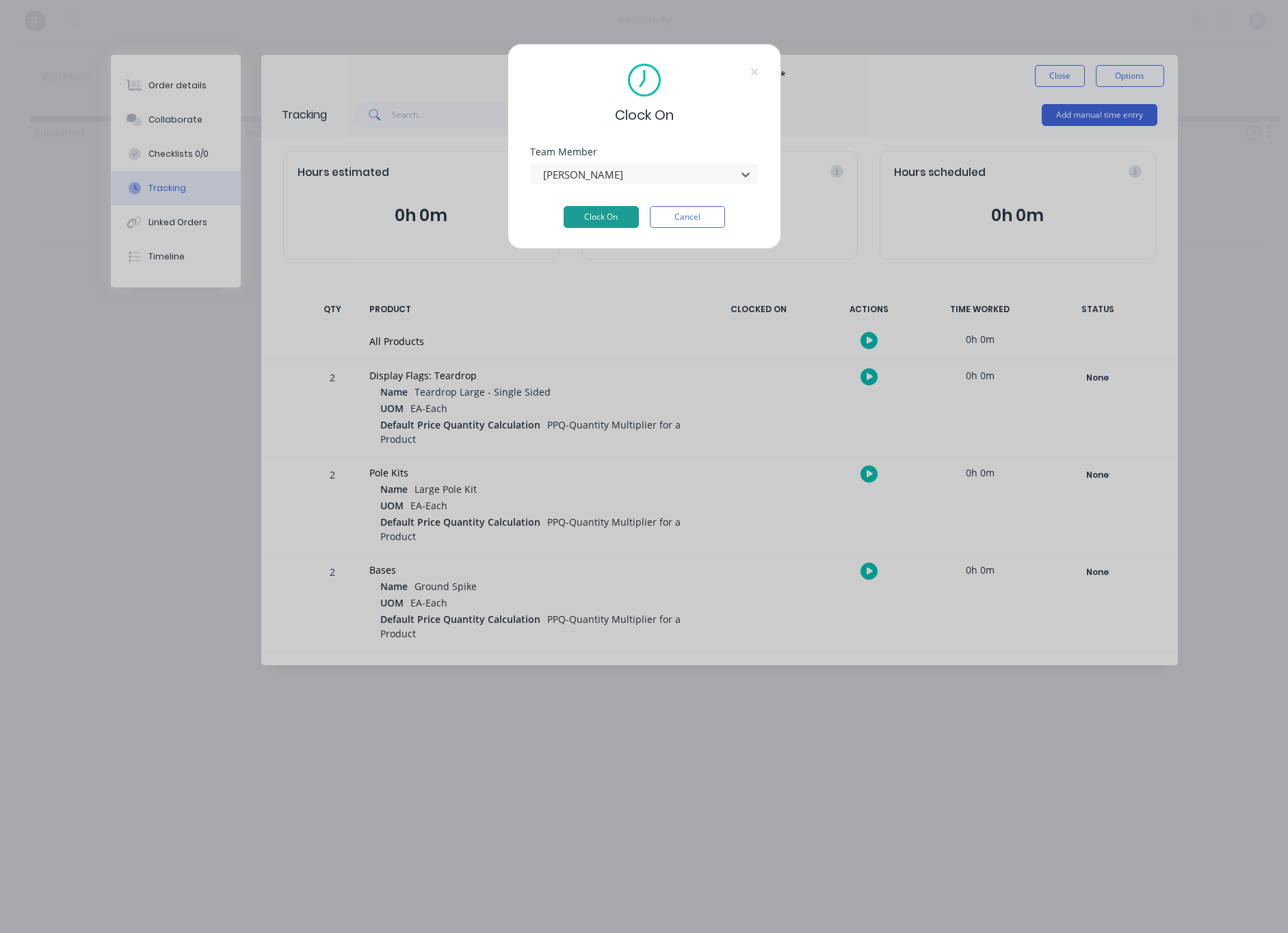
click at [595, 225] on button "Clock On" at bounding box center [601, 217] width 75 height 21
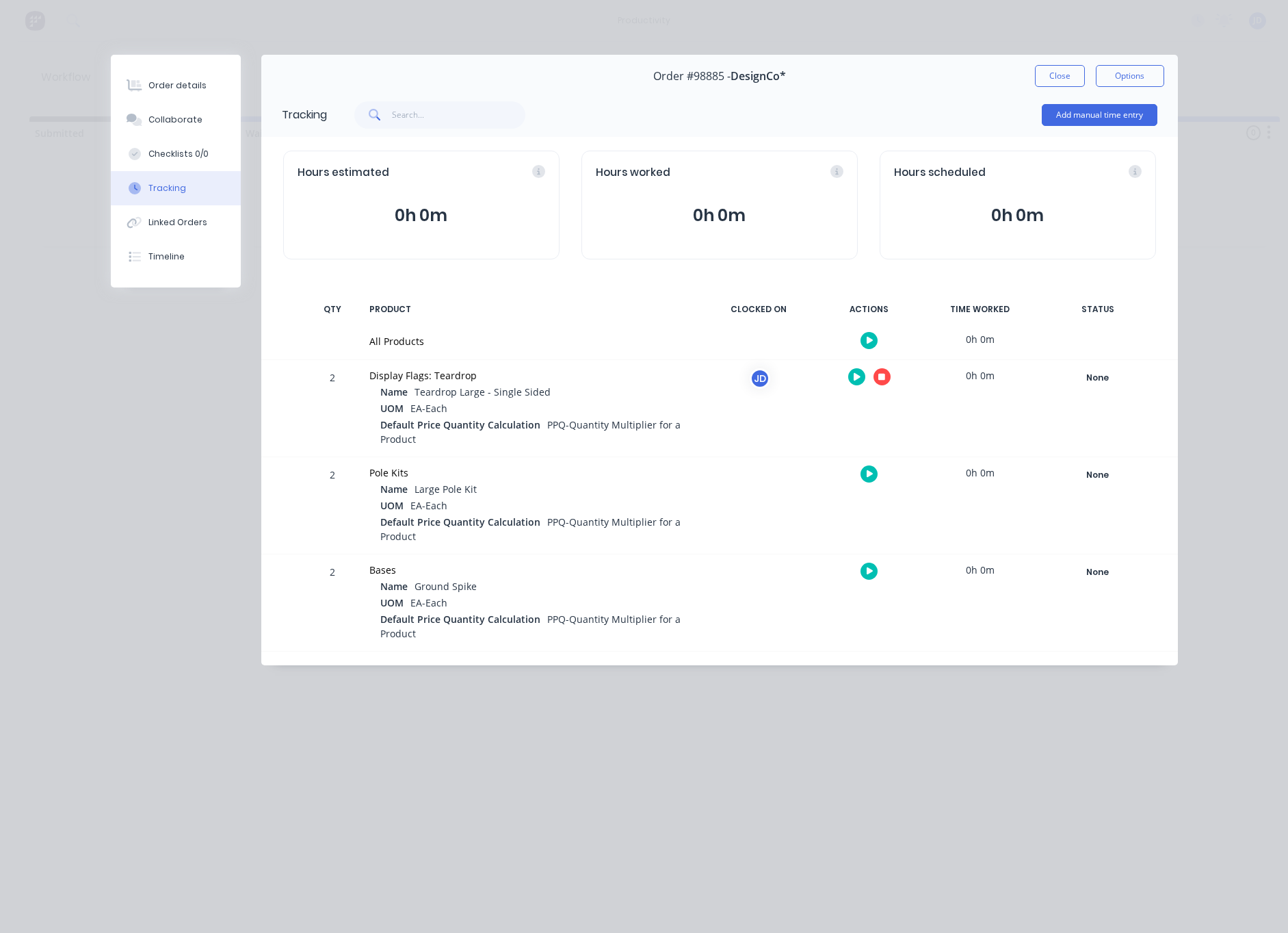
click at [882, 379] on icon "button" at bounding box center [881, 376] width 7 height 7
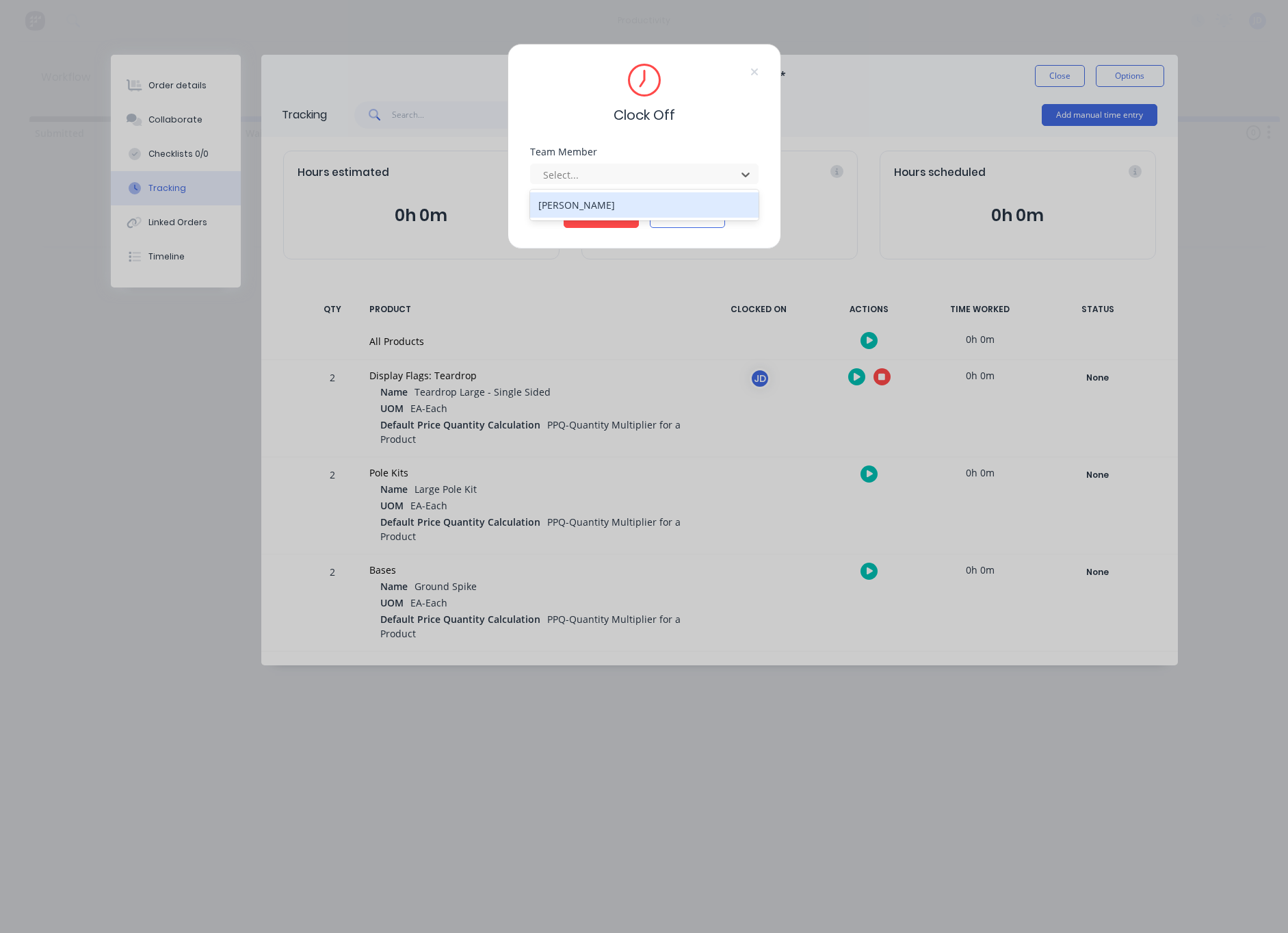
drag, startPoint x: 677, startPoint y: 170, endPoint x: 634, endPoint y: 206, distance: 56.1
click at [677, 170] on div at bounding box center [636, 175] width 187 height 18
click at [604, 212] on div "[PERSON_NAME]" at bounding box center [644, 205] width 229 height 25
click at [602, 221] on button "Clock Off" at bounding box center [601, 217] width 75 height 21
